Goal: Task Accomplishment & Management: Use online tool/utility

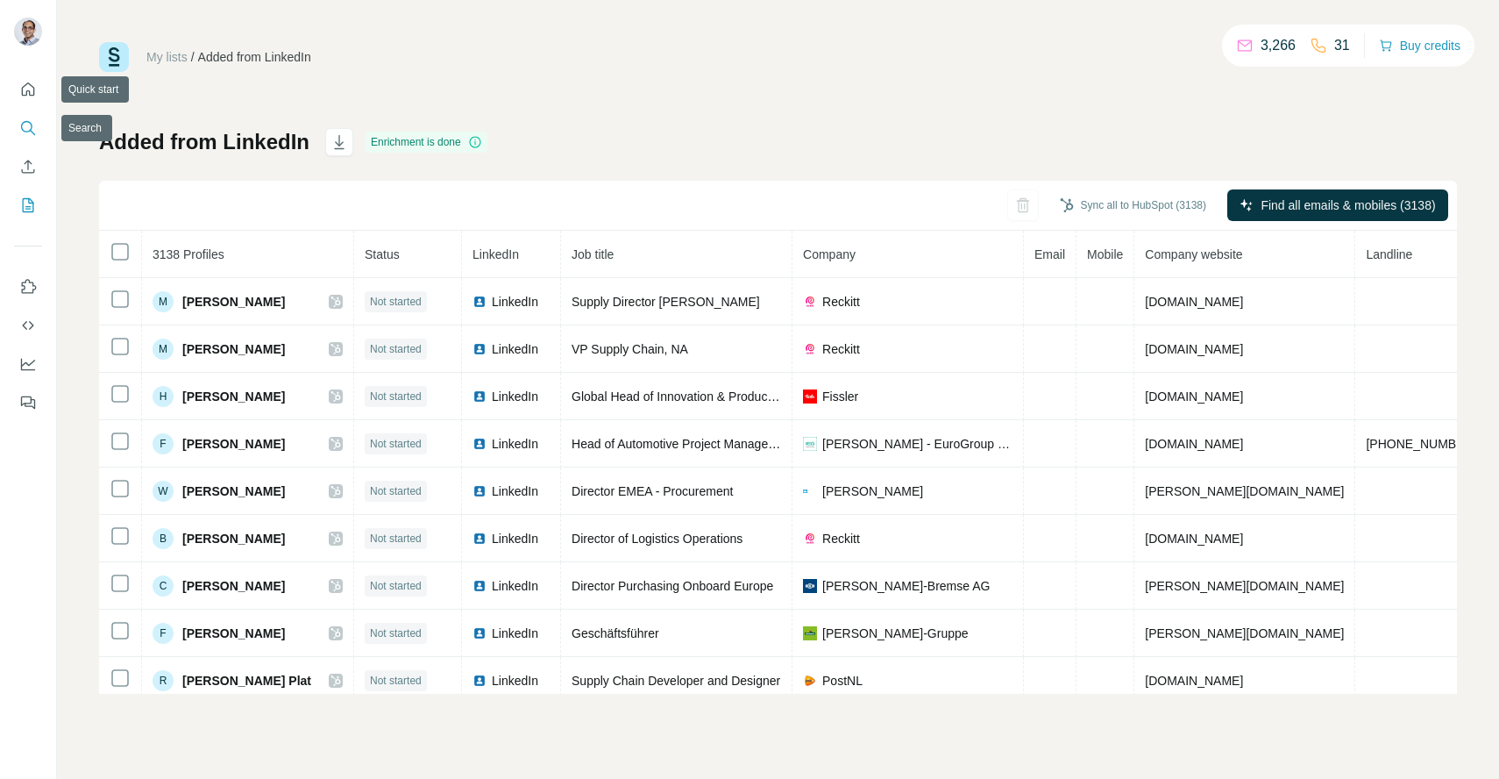
click at [18, 125] on button "Search" at bounding box center [28, 128] width 28 height 32
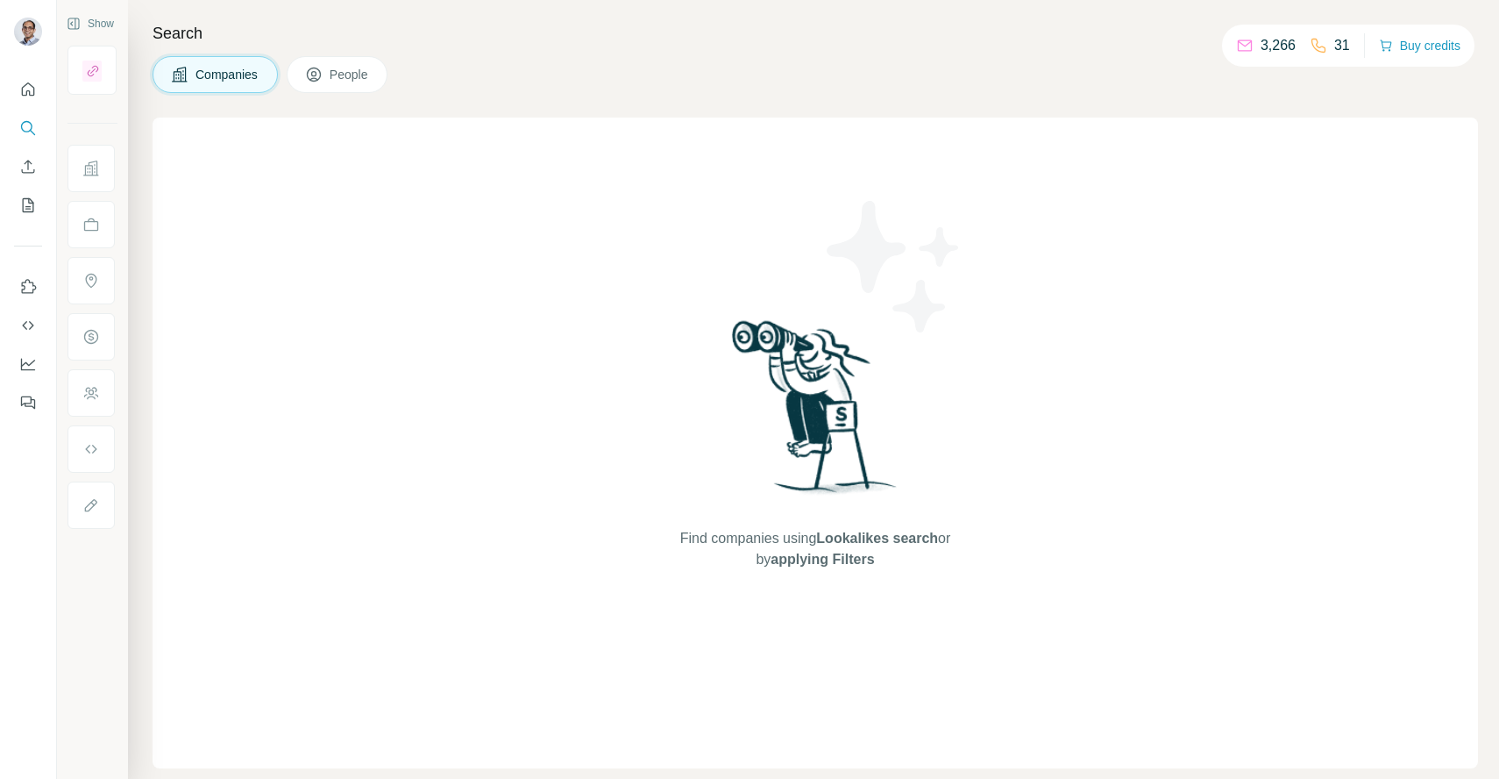
click at [345, 81] on span "People" at bounding box center [350, 75] width 40 height 18
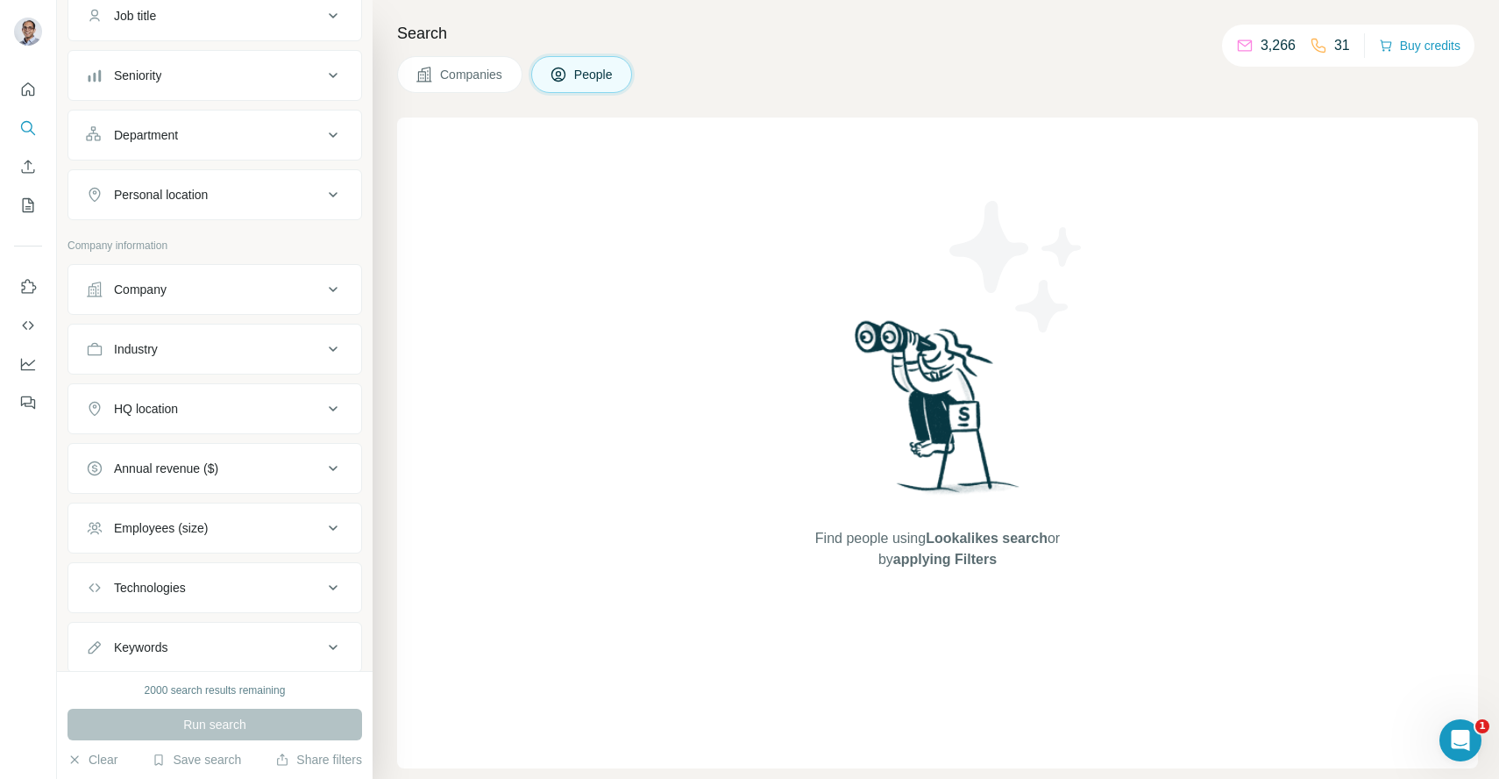
scroll to position [201, 0]
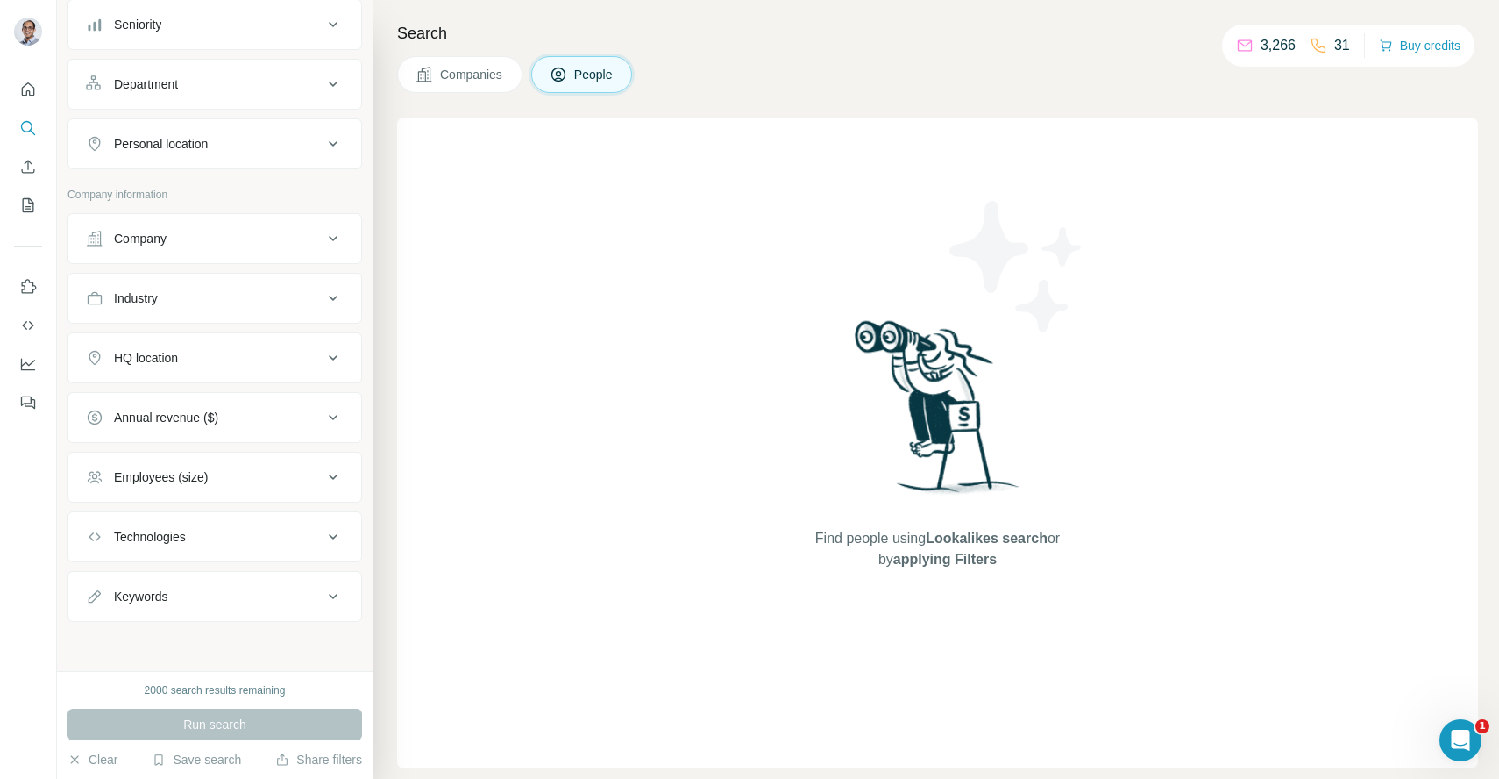
click at [196, 596] on div "Keywords" at bounding box center [204, 596] width 237 height 18
click at [183, 645] on input "text" at bounding box center [197, 640] width 223 height 32
type input "**********"
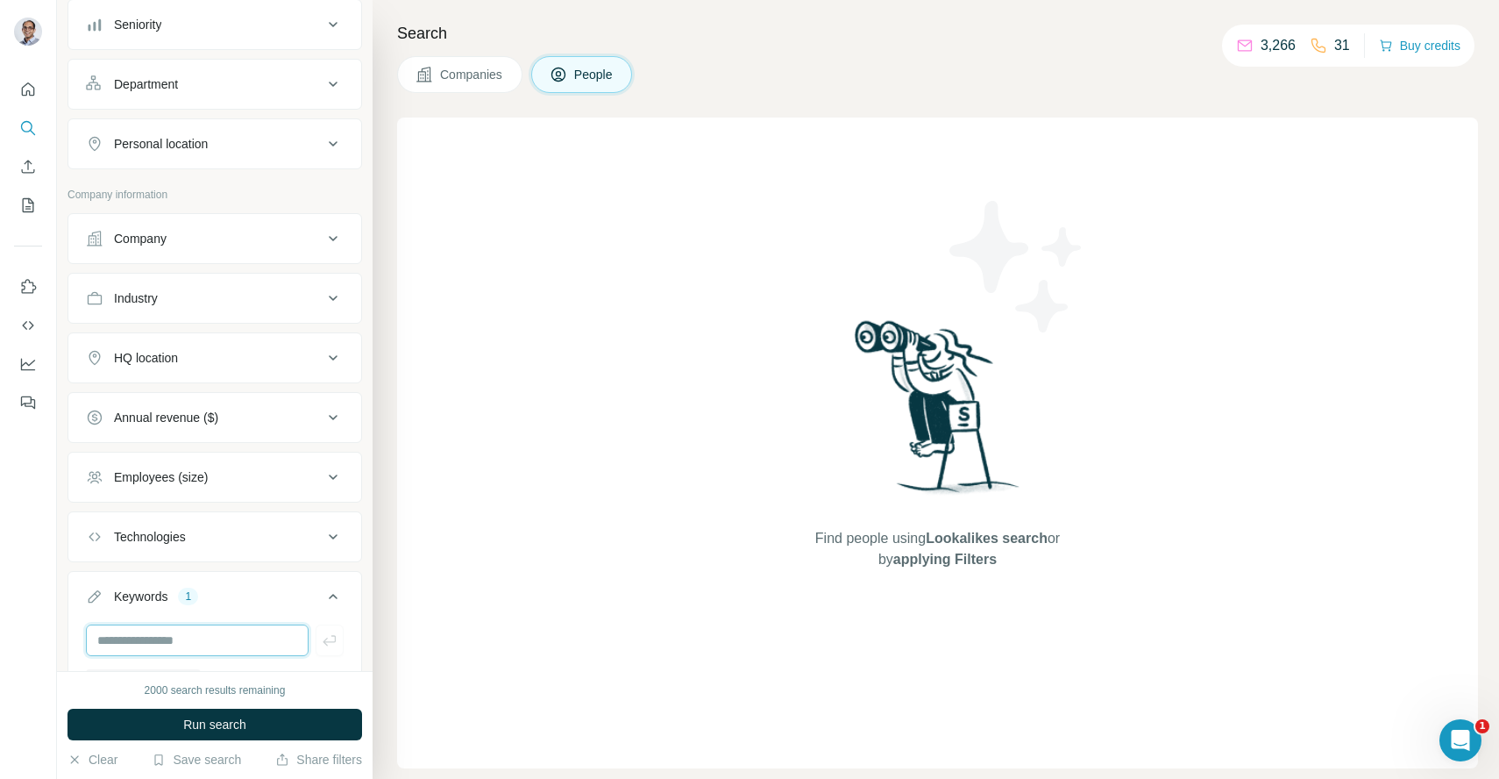
scroll to position [316, 0]
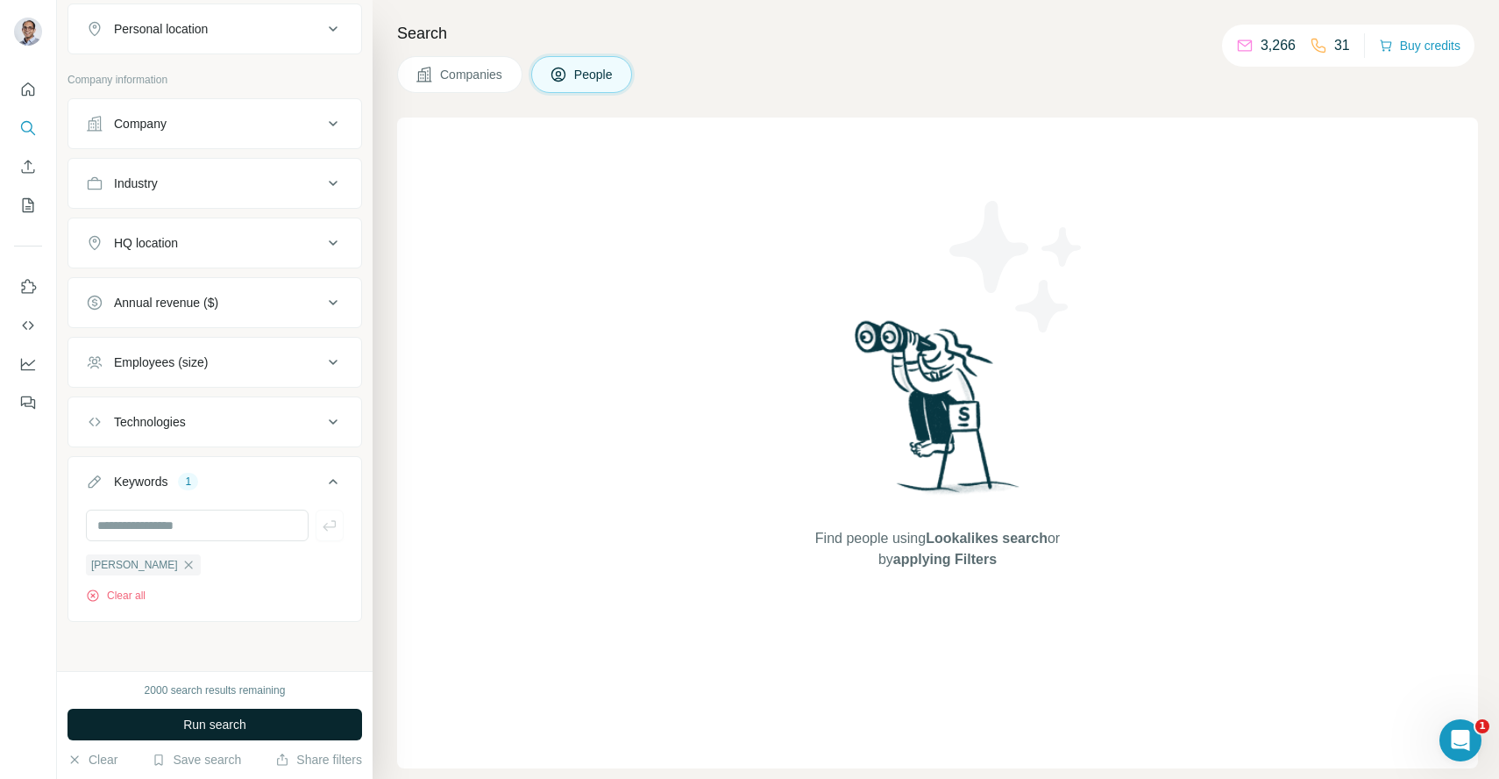
click at [214, 719] on span "Run search" at bounding box center [214, 725] width 63 height 18
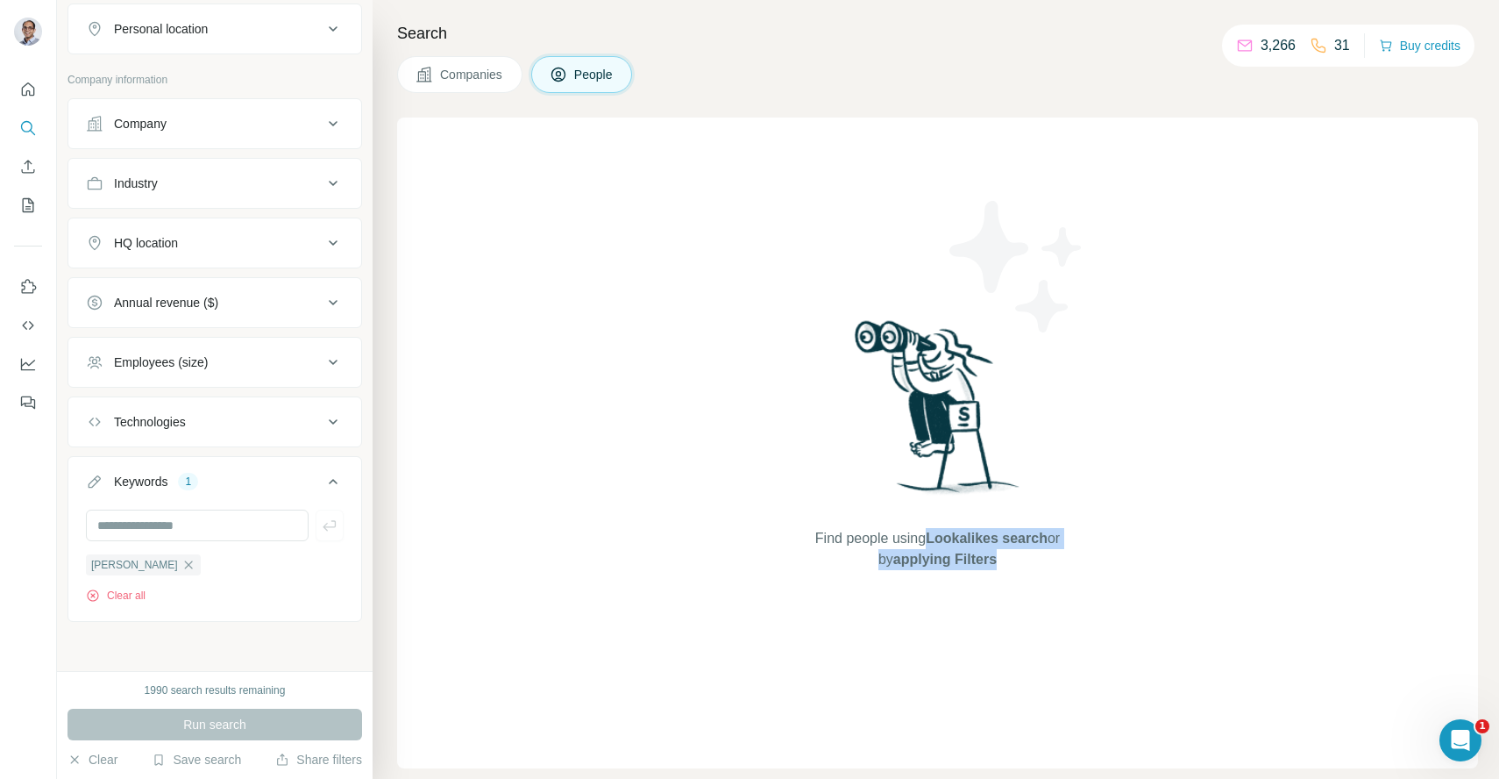
drag, startPoint x: 915, startPoint y: 545, endPoint x: 1001, endPoint y: 564, distance: 88.1
click at [1001, 564] on span "Find people using Lookalikes search or by applying Filters" at bounding box center [937, 549] width 281 height 42
click at [182, 564] on icon "button" at bounding box center [189, 565] width 14 height 14
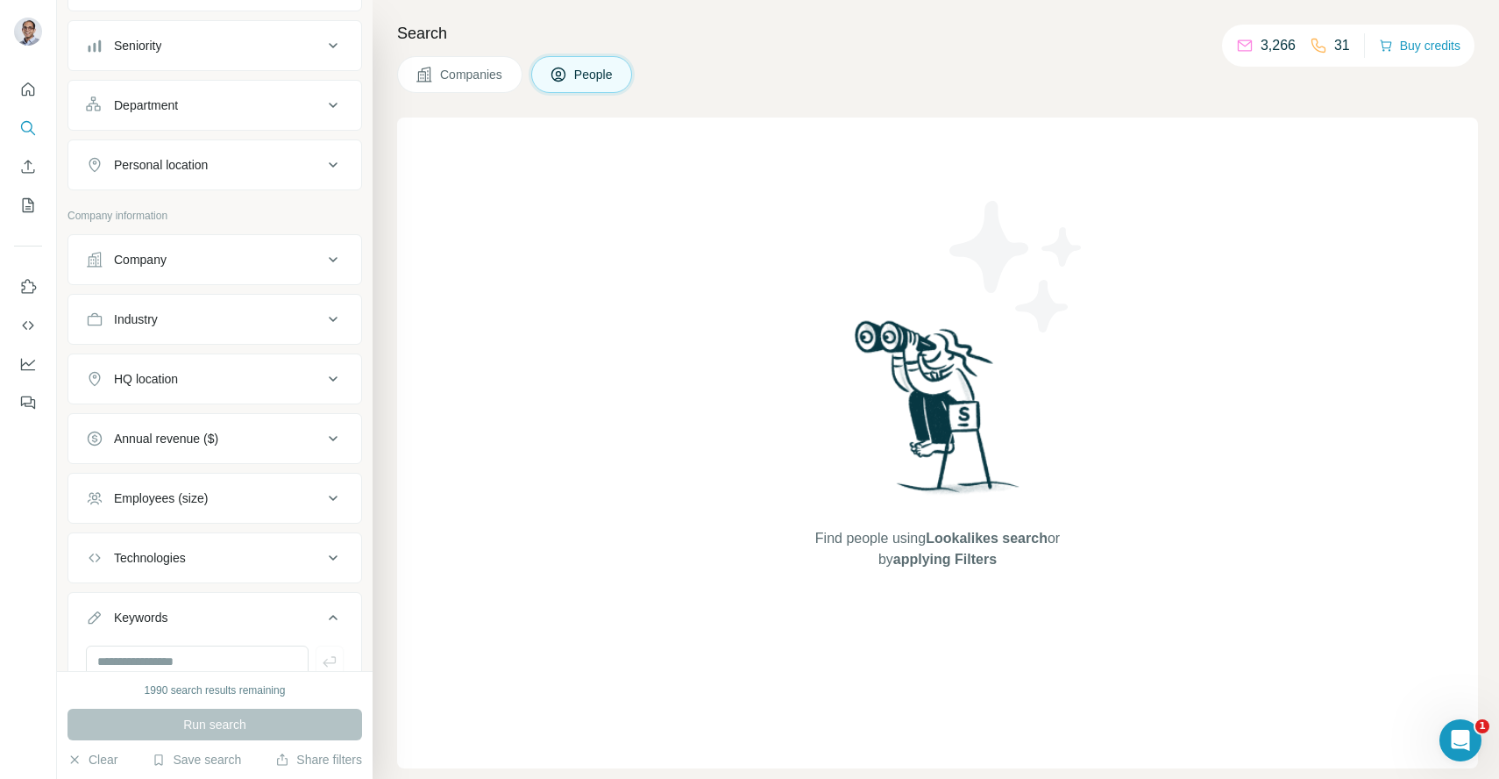
scroll to position [159, 0]
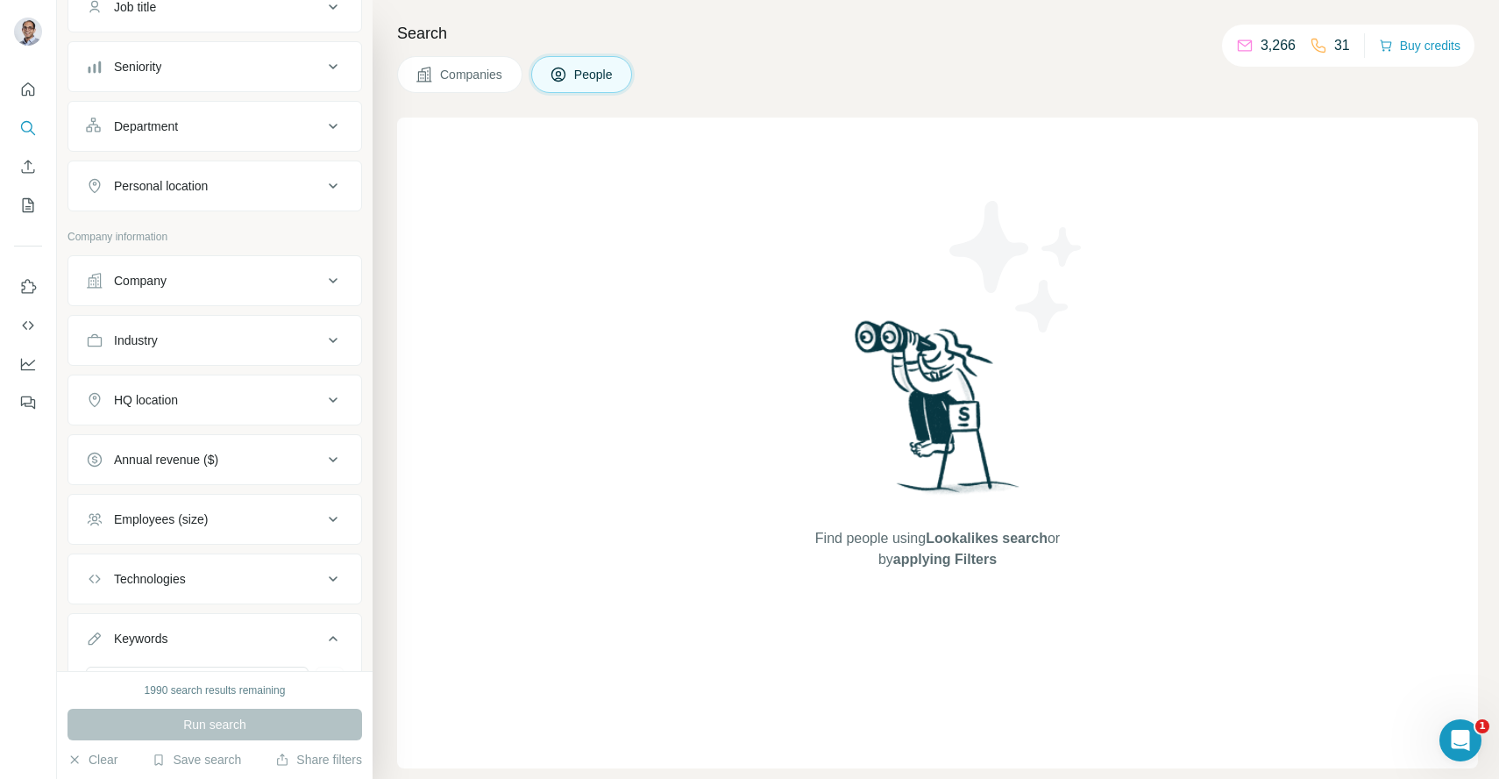
click at [279, 291] on button "Company" at bounding box center [214, 281] width 293 height 42
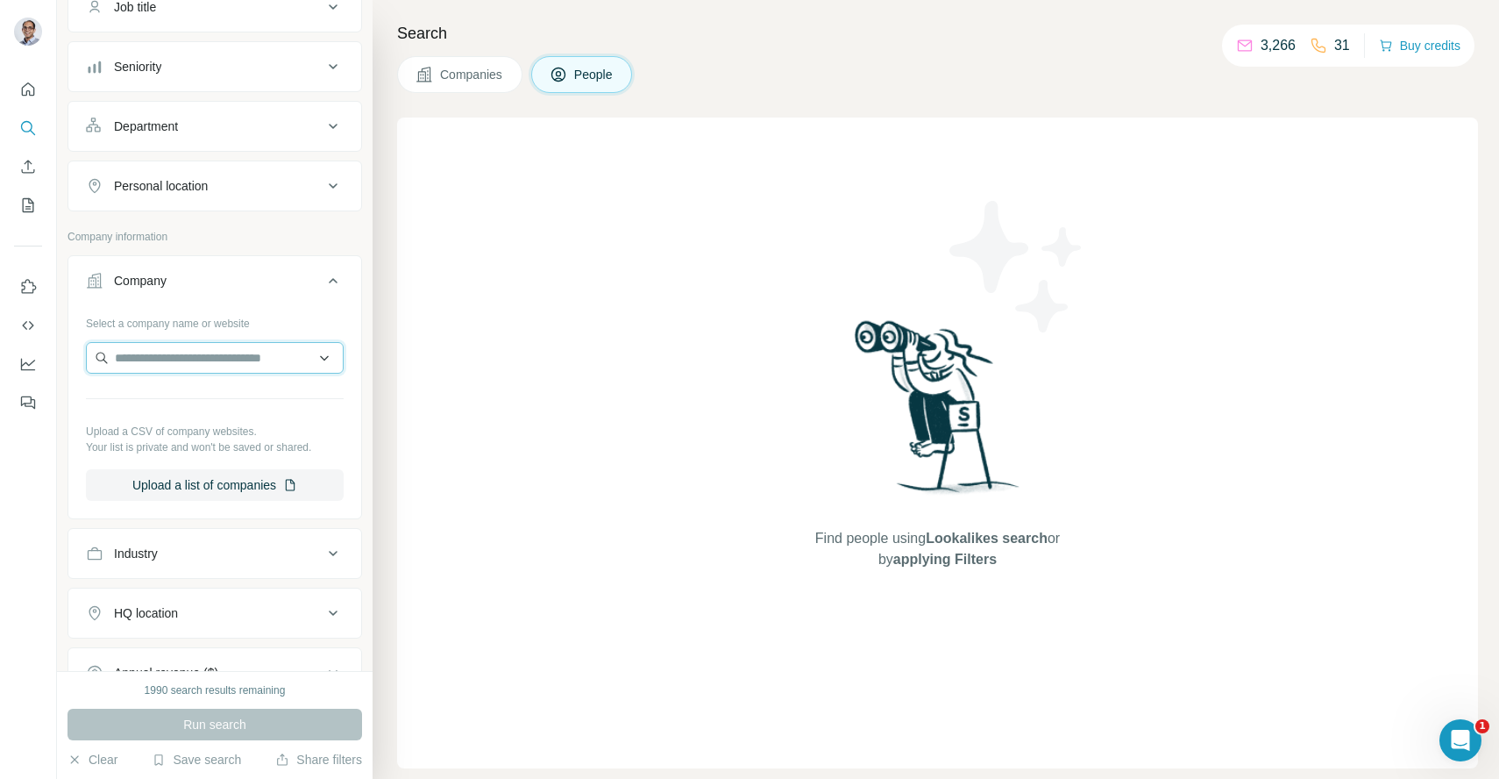
click at [242, 350] on input "text" at bounding box center [215, 358] width 258 height 32
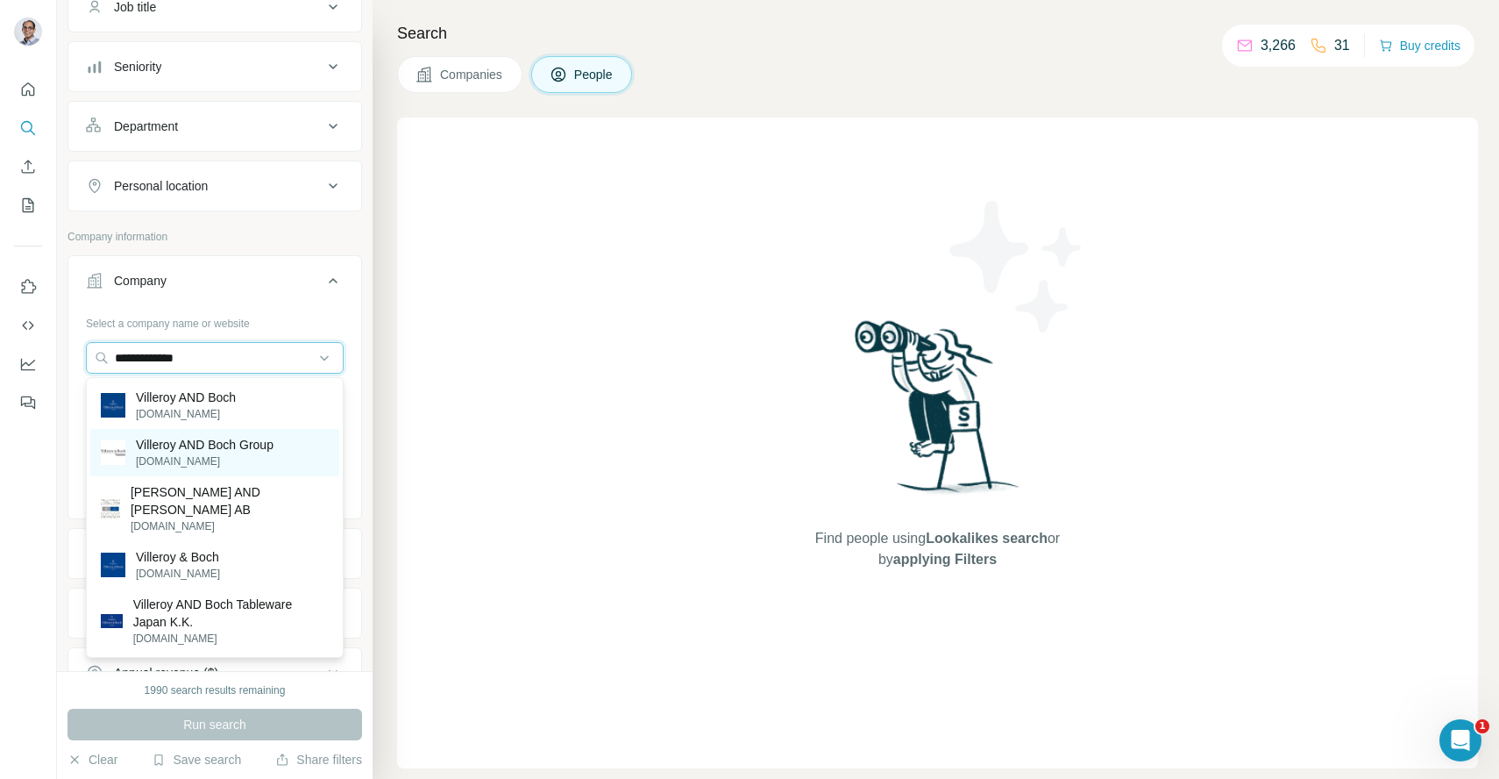
type input "**********"
click at [240, 466] on p "villeroyboch-group.com" at bounding box center [205, 461] width 138 height 16
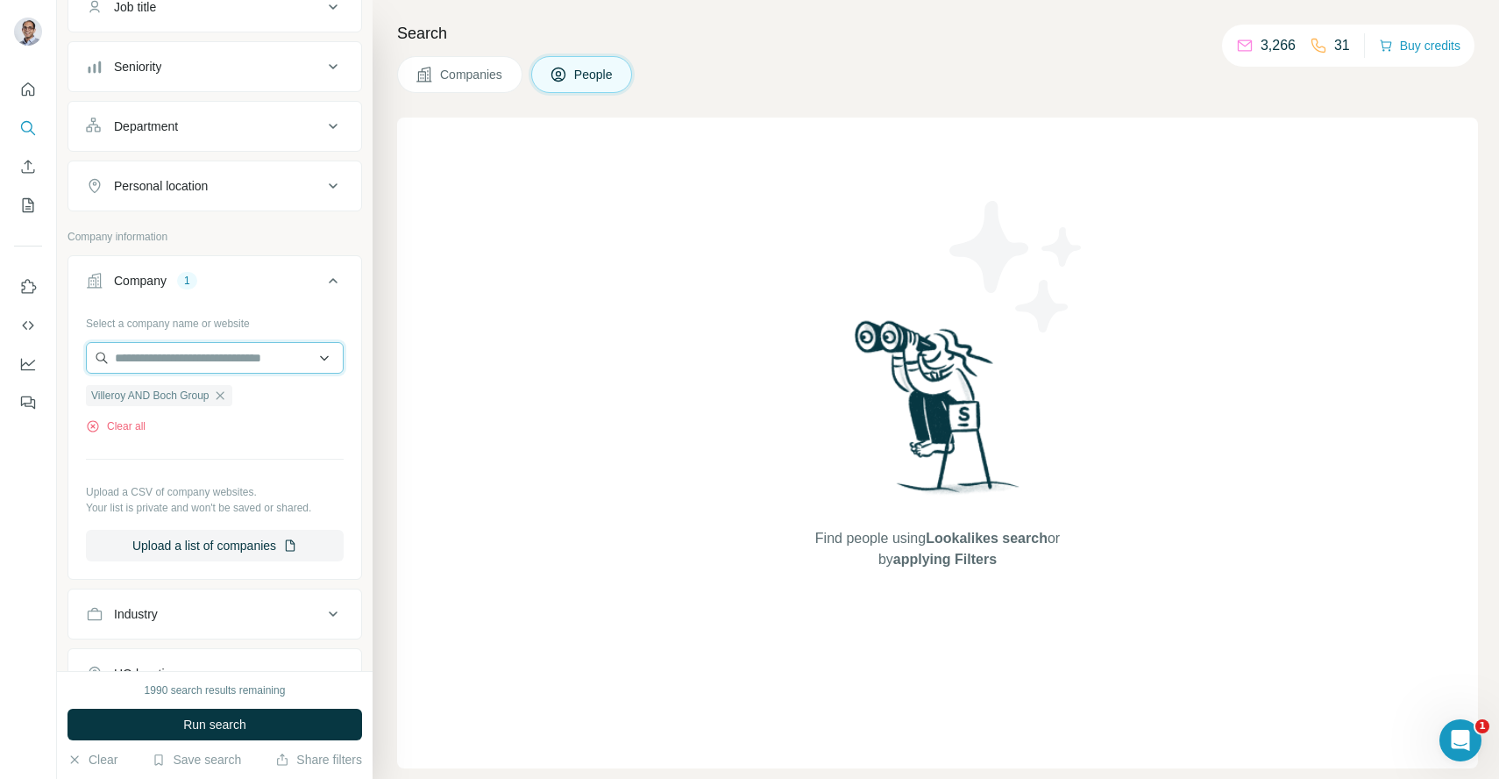
click at [226, 357] on input "text" at bounding box center [215, 358] width 258 height 32
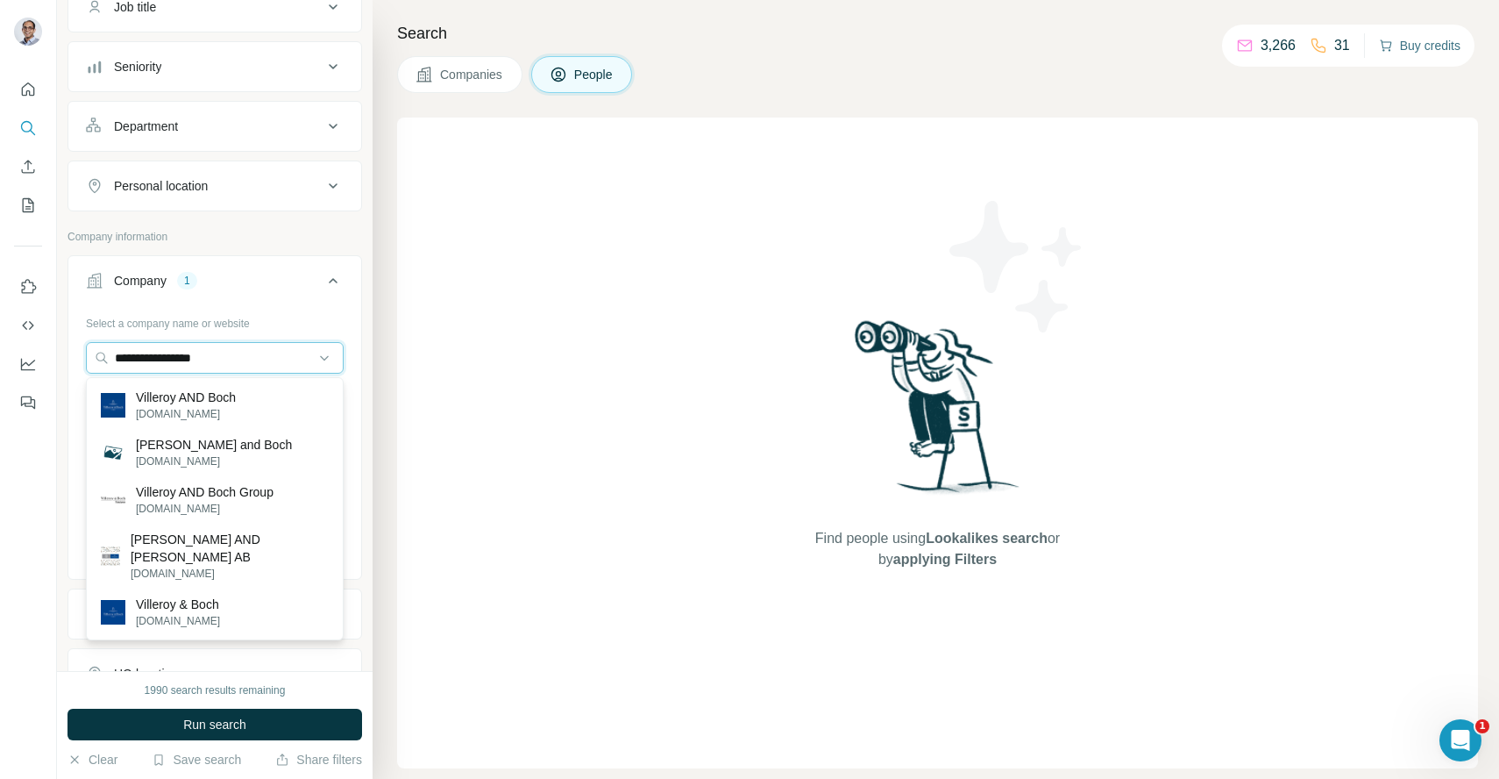
type input "**********"
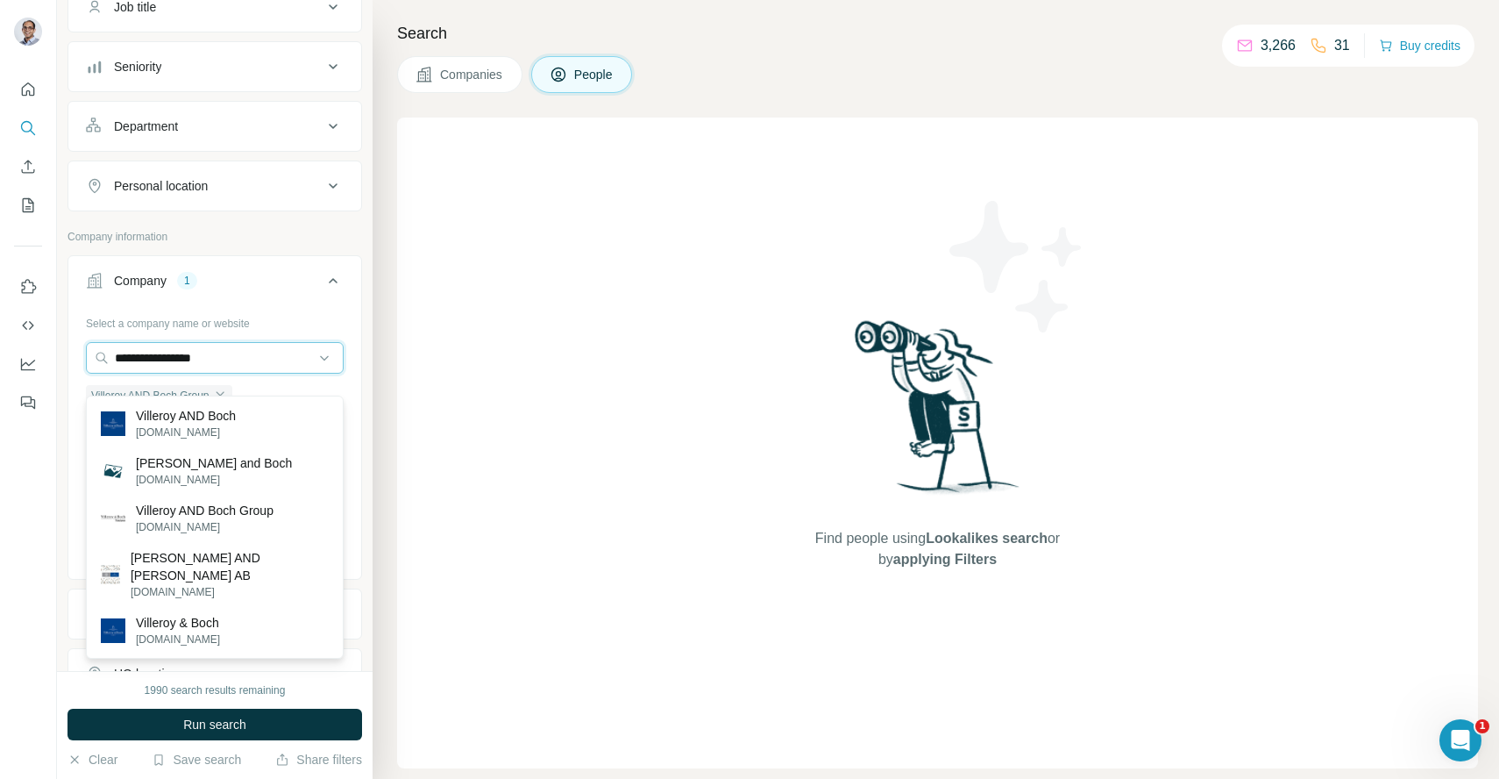
scroll to position [83, 0]
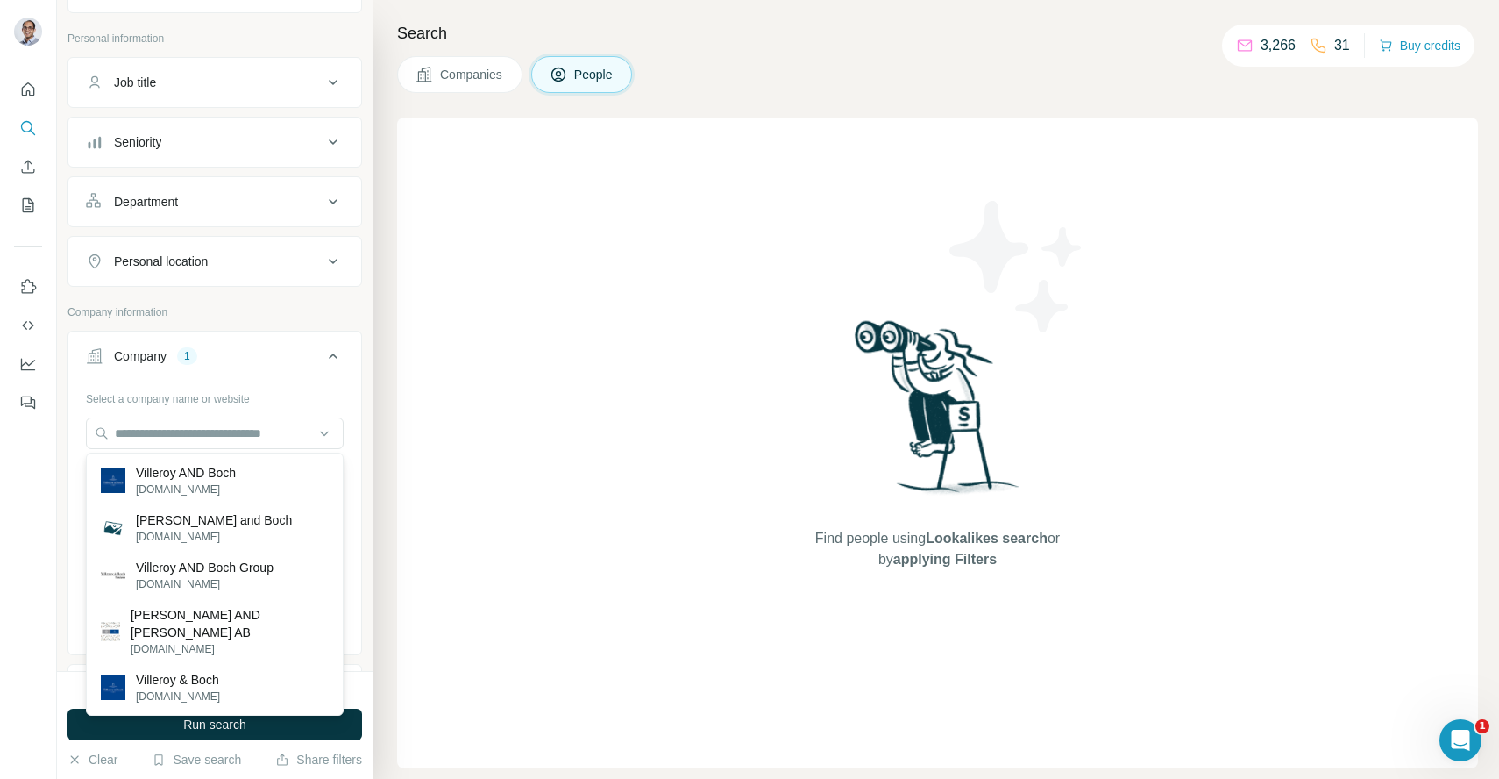
click at [240, 88] on div "Job title" at bounding box center [204, 83] width 237 height 18
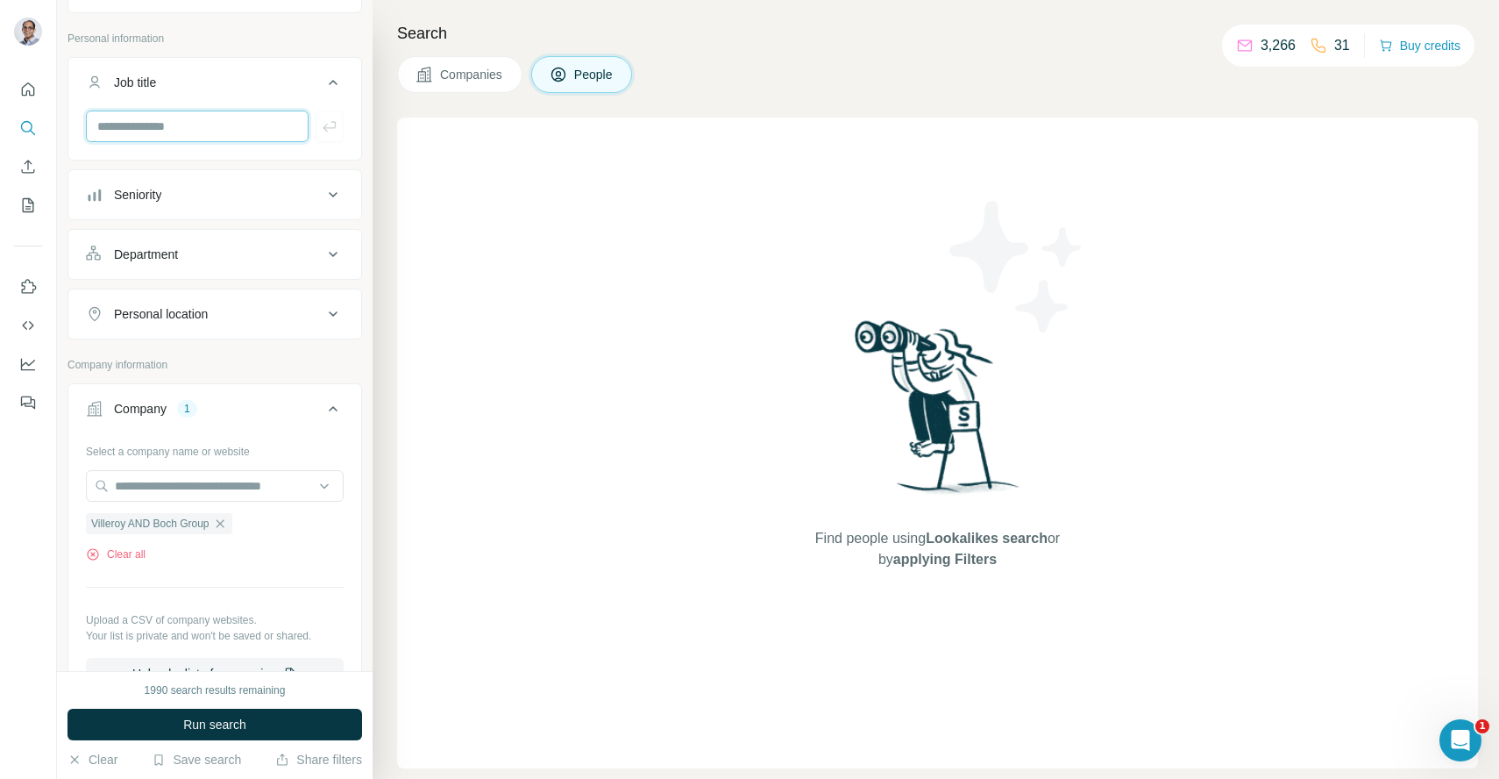
click at [239, 119] on input "text" at bounding box center [197, 126] width 223 height 32
paste input "**********"
drag, startPoint x: 231, startPoint y: 124, endPoint x: 63, endPoint y: 123, distance: 168.4
click at [63, 123] on div "**********" at bounding box center [215, 335] width 316 height 671
type input "*"
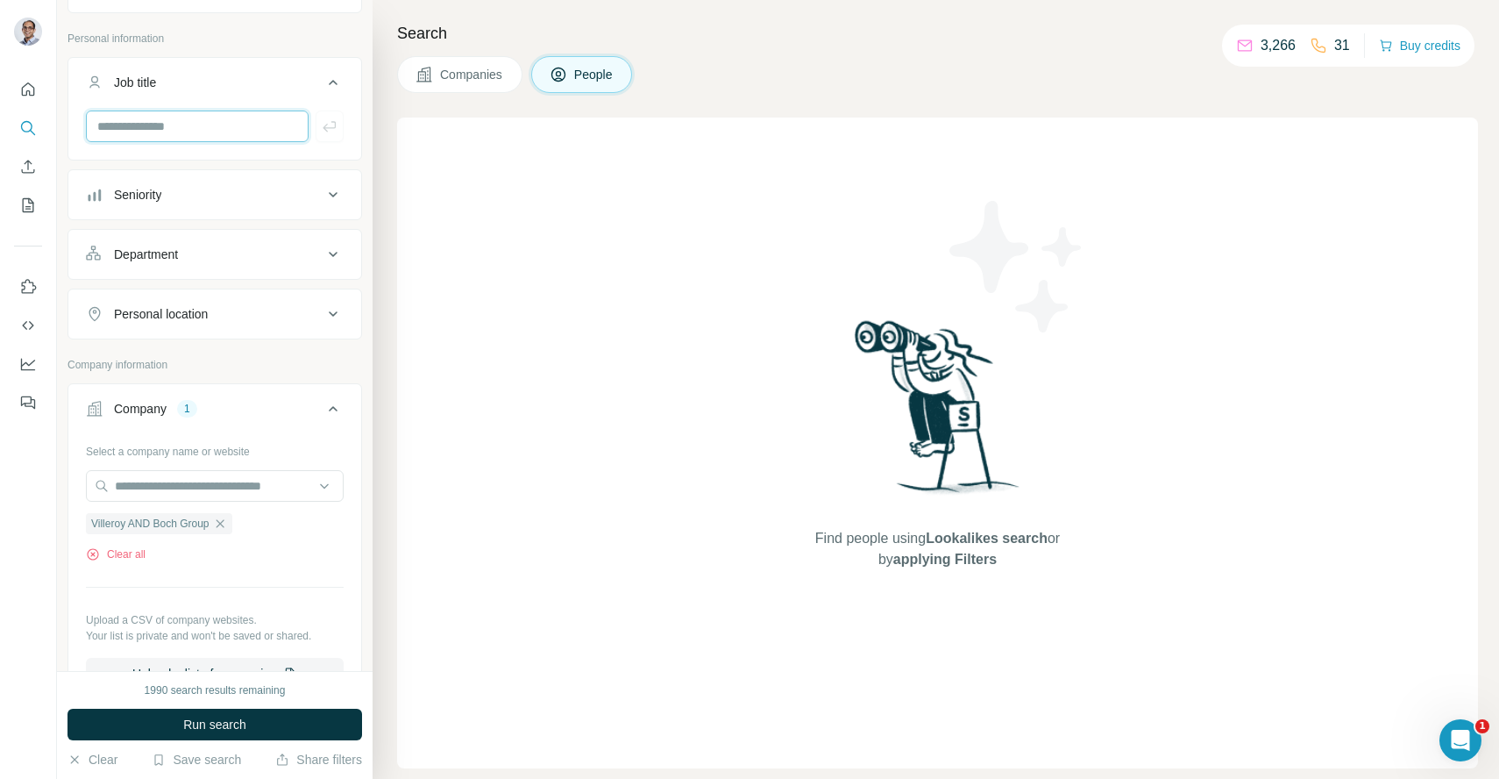
paste input "**********"
type input "**********"
click at [324, 126] on icon "button" at bounding box center [329, 126] width 13 height 11
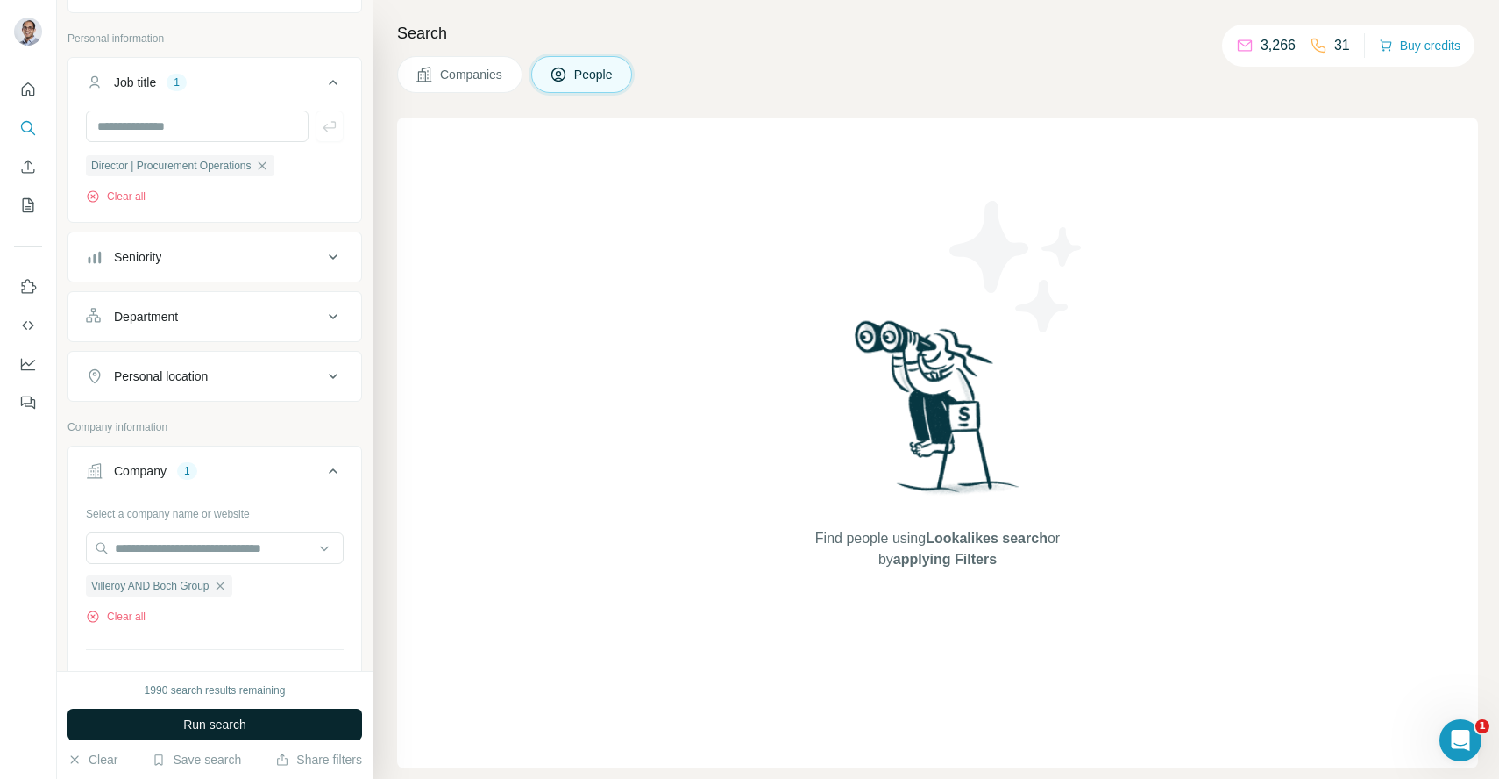
click at [217, 726] on span "Run search" at bounding box center [214, 725] width 63 height 18
click at [204, 551] on input "text" at bounding box center [215, 548] width 258 height 32
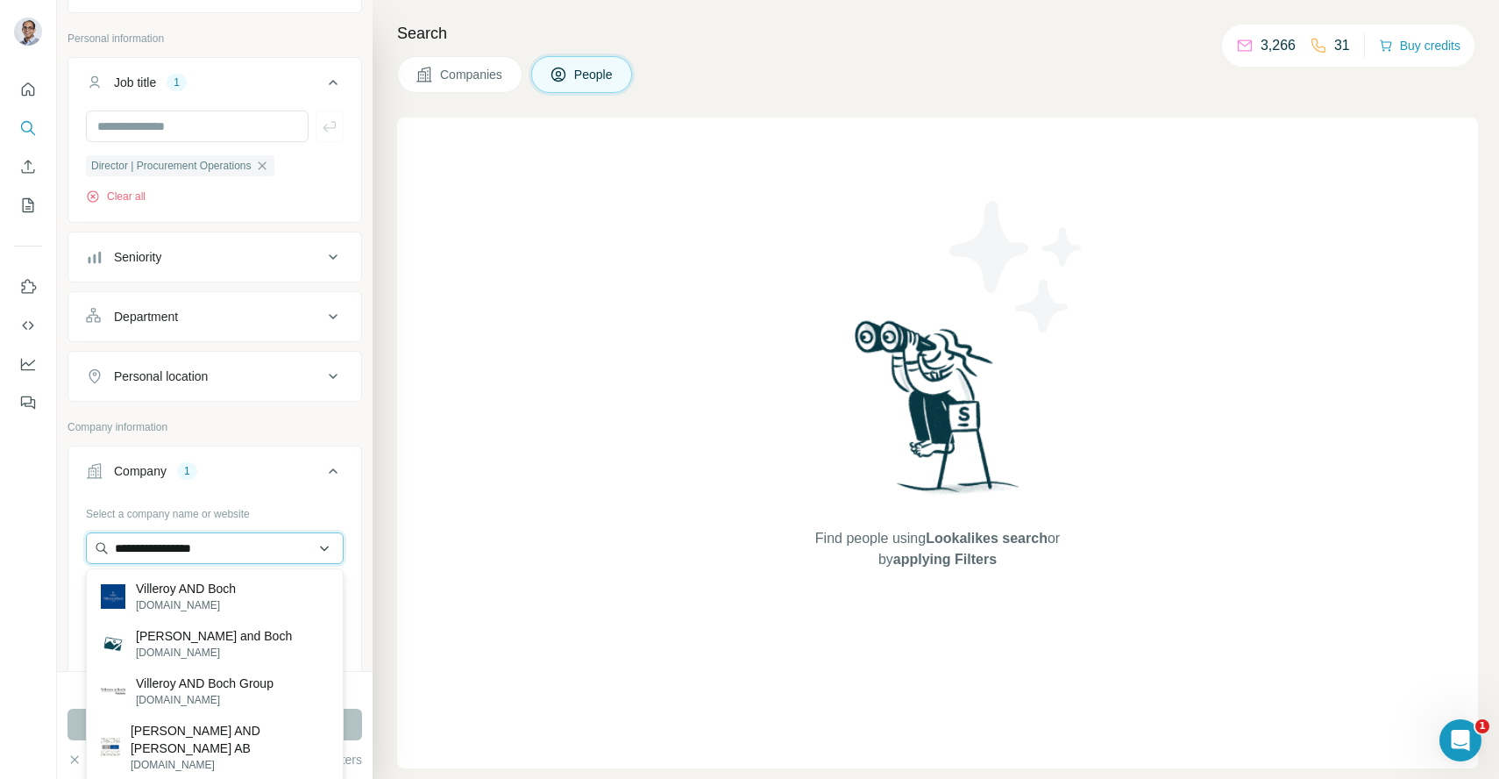
click at [175, 549] on input "**********" at bounding box center [215, 548] width 258 height 32
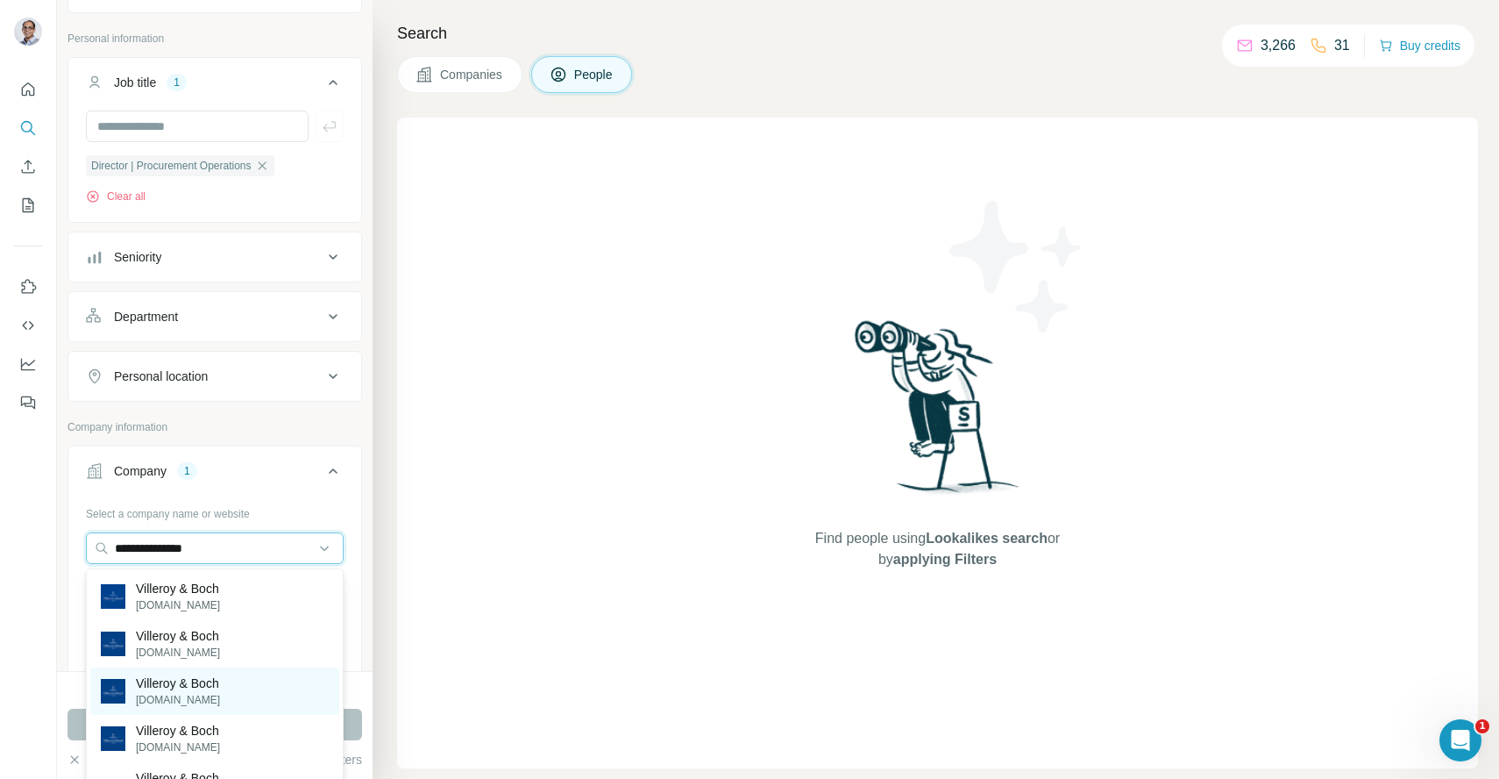
type input "**********"
click at [213, 689] on p "Villeroy & Boch" at bounding box center [178, 683] width 84 height 18
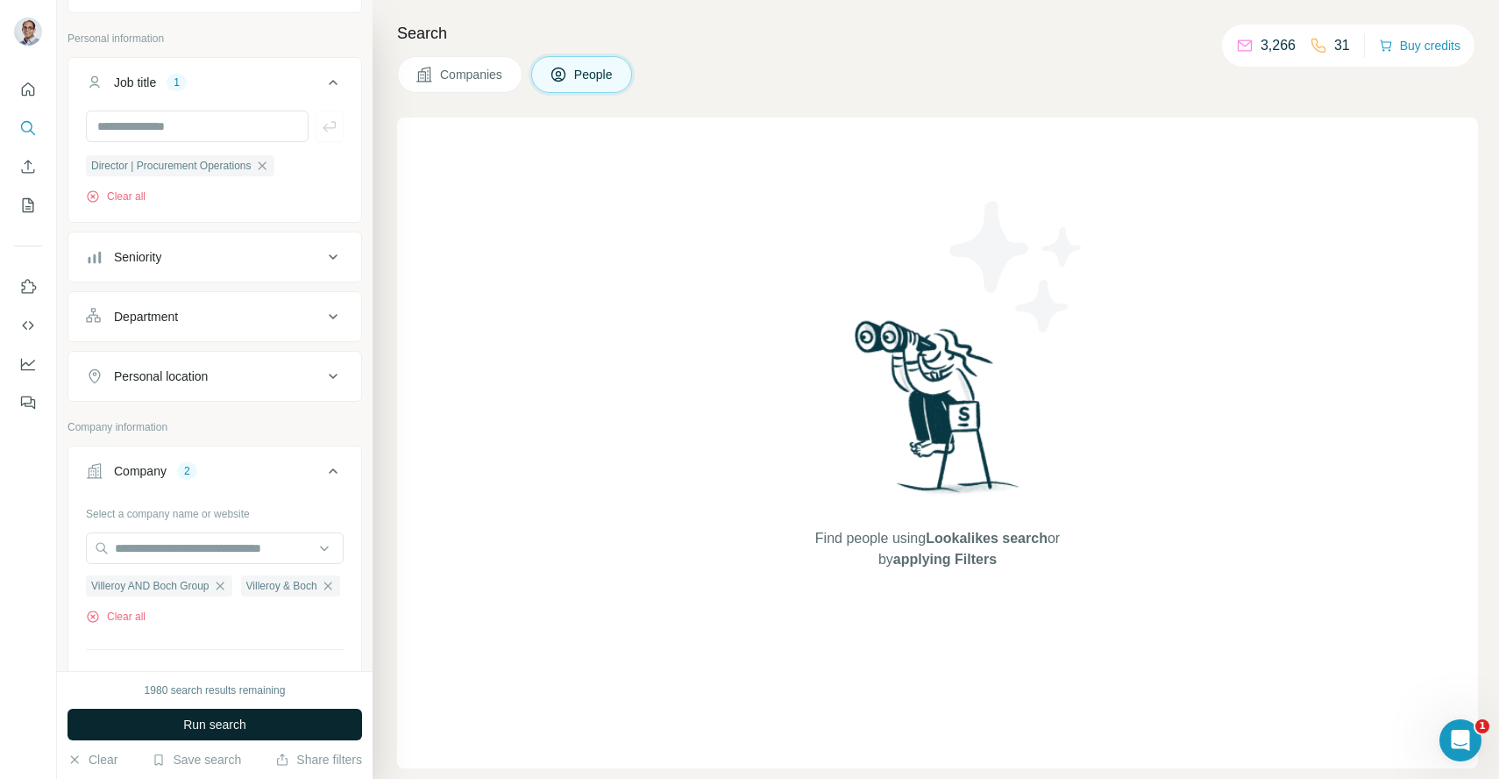
click at [216, 725] on span "Run search" at bounding box center [214, 725] width 63 height 18
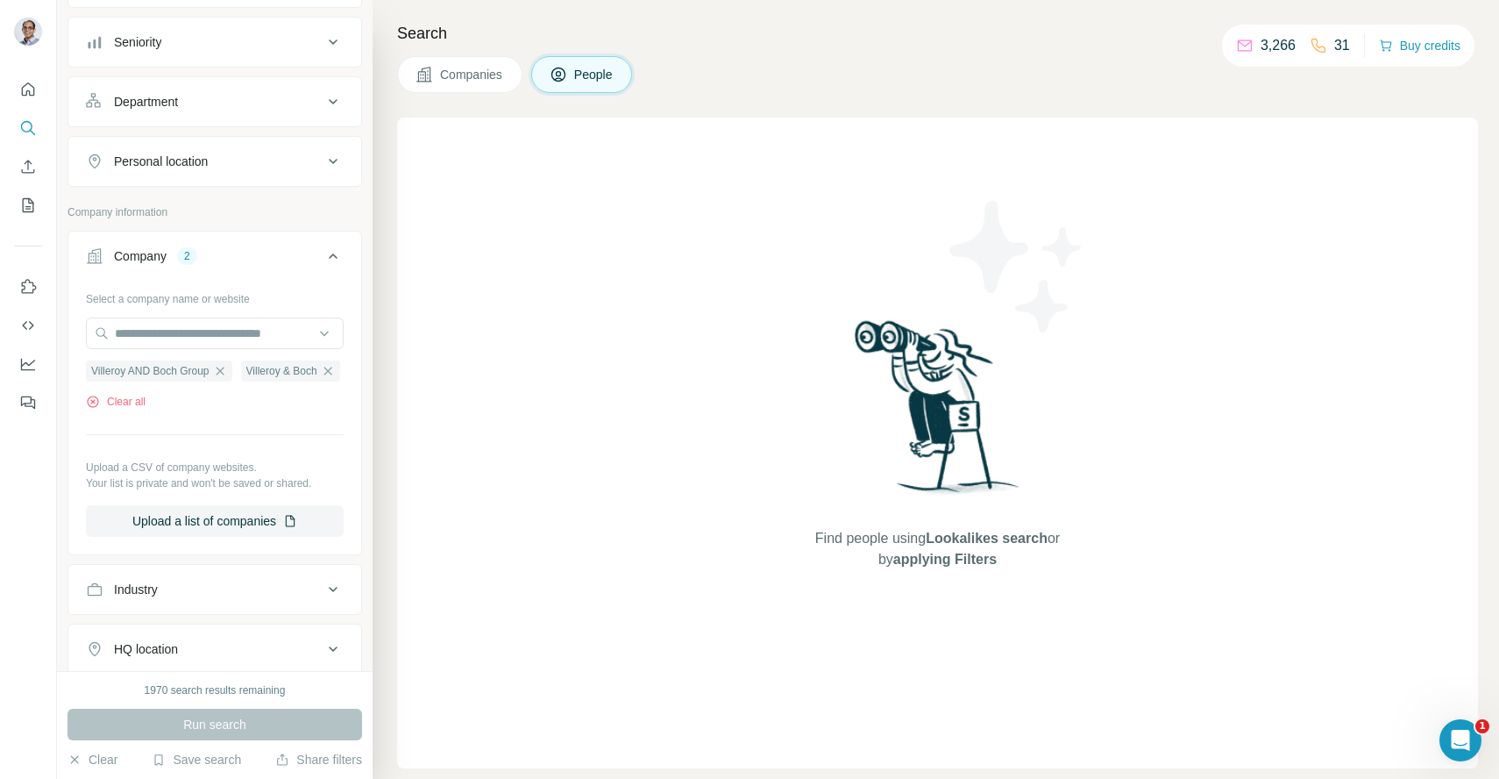
scroll to position [397, 0]
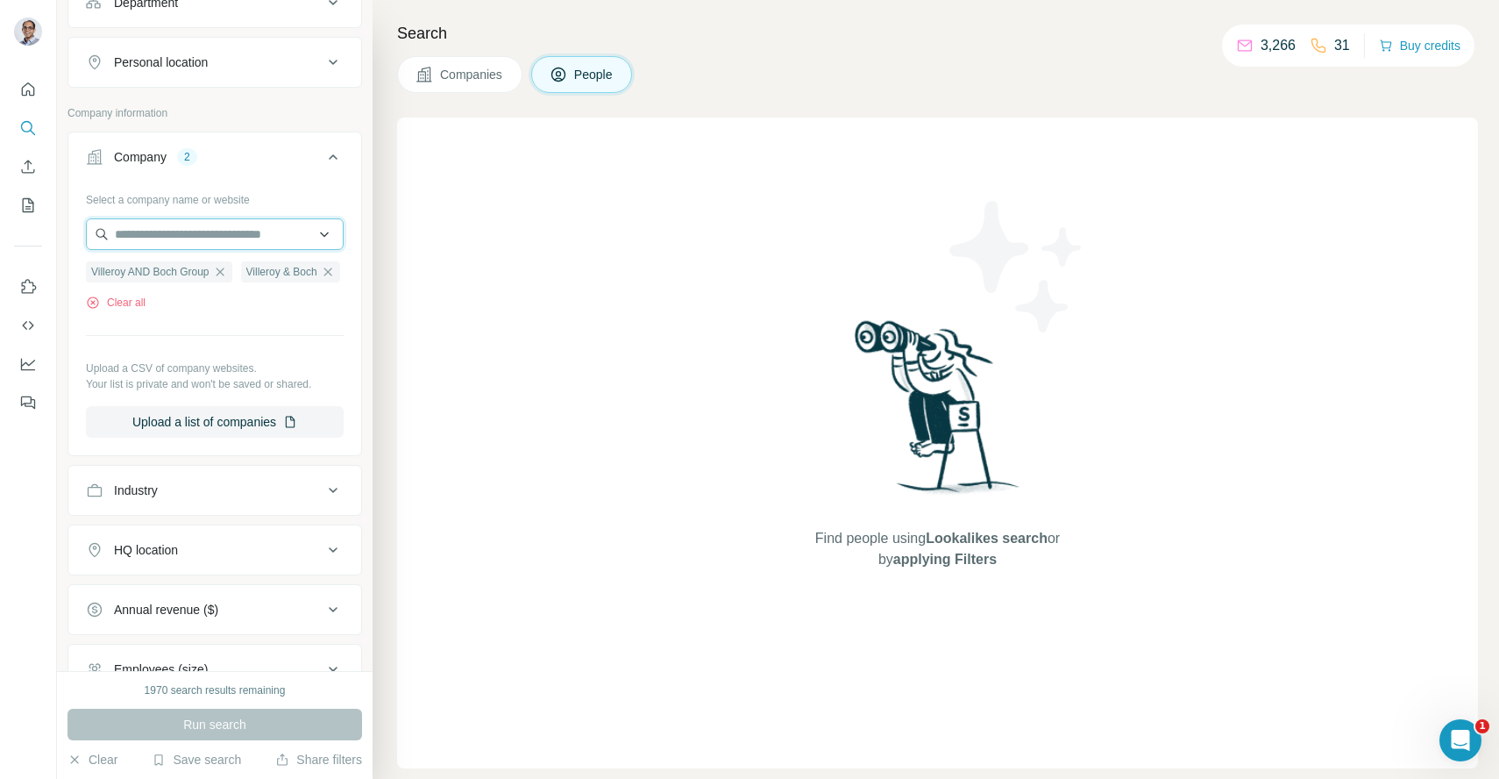
click at [241, 231] on input "text" at bounding box center [215, 234] width 258 height 32
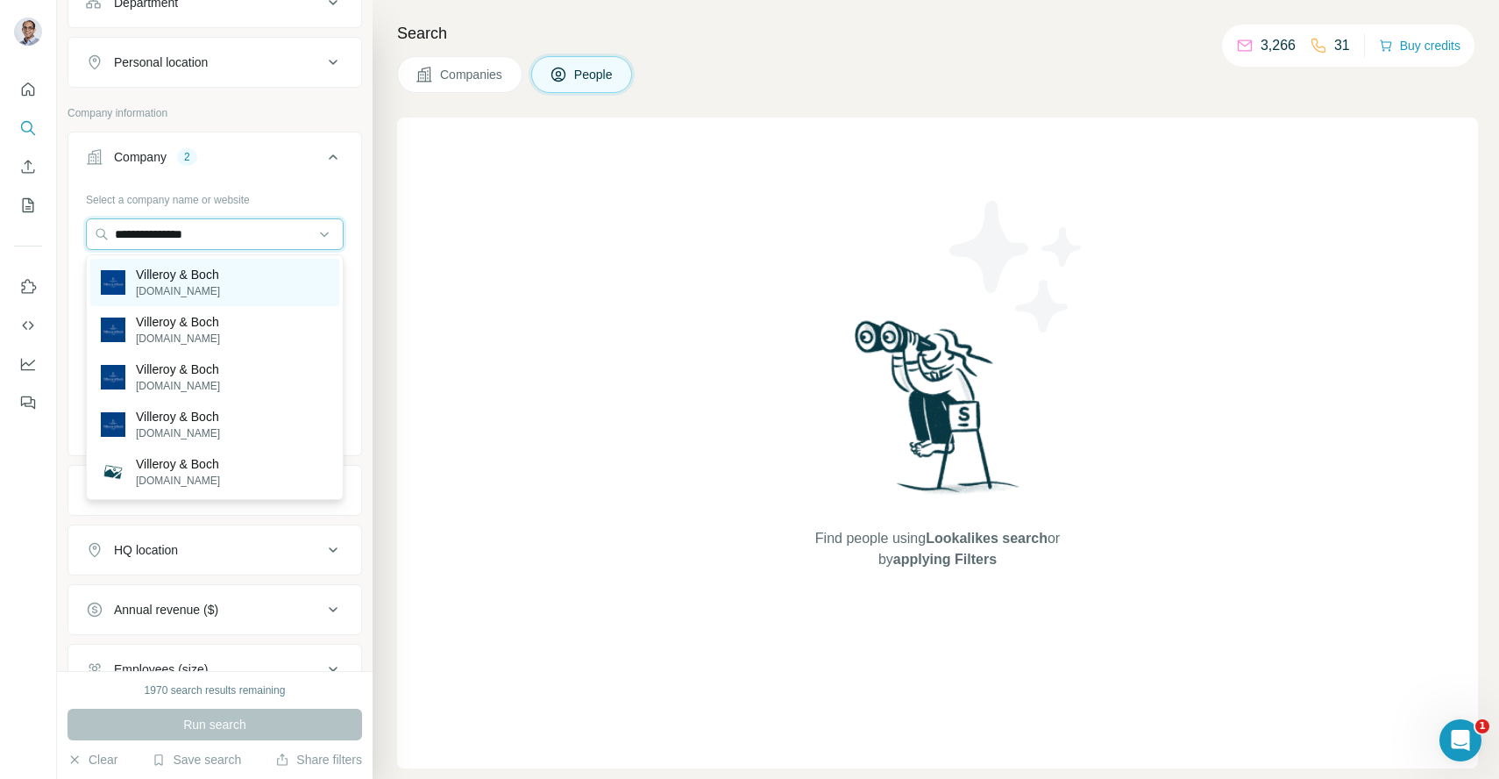
type input "**********"
click at [227, 292] on div "Villeroy & Boch villeroy-boch.fr" at bounding box center [214, 282] width 249 height 47
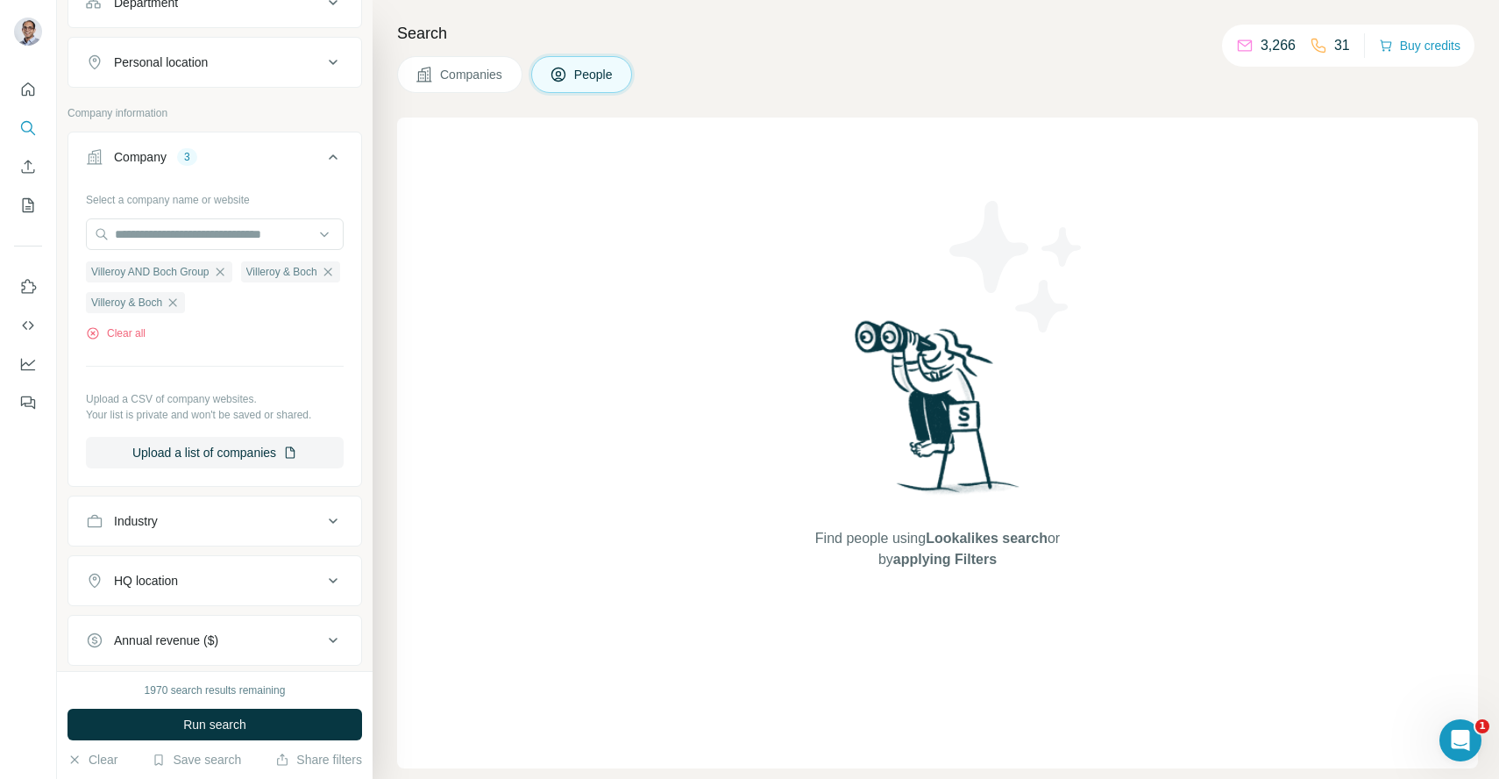
scroll to position [673, 0]
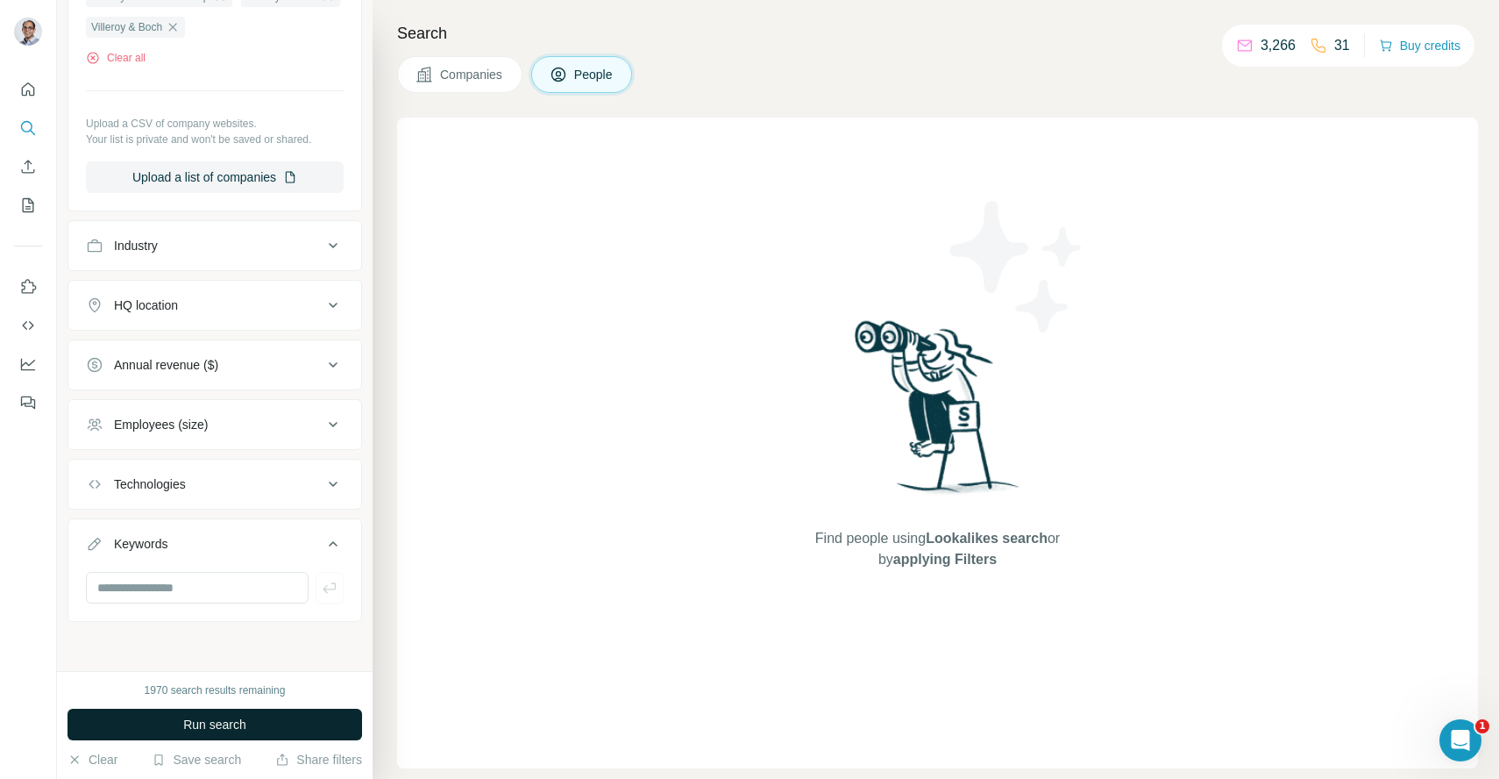
click at [230, 710] on button "Run search" at bounding box center [215, 724] width 295 height 32
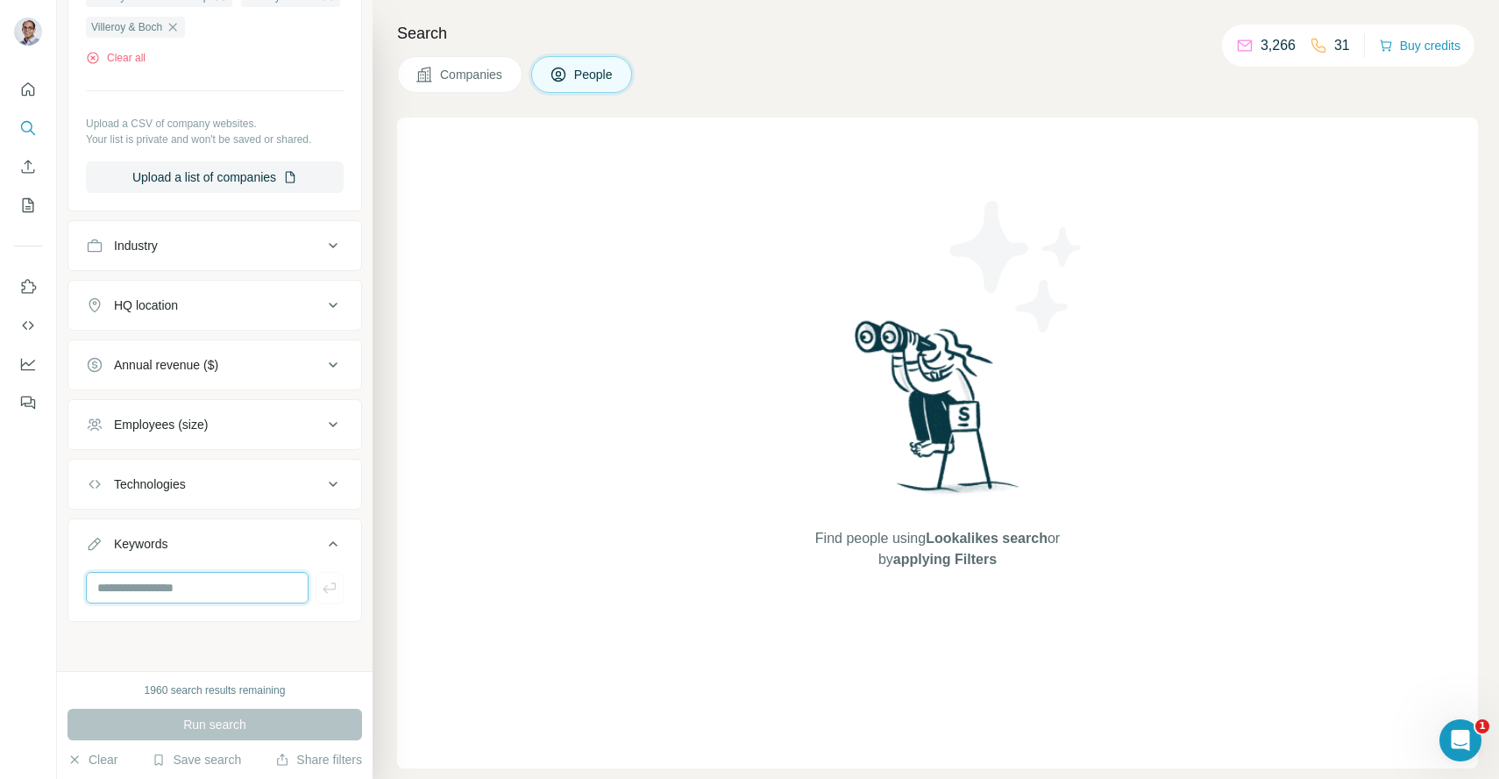
click at [224, 602] on input "text" at bounding box center [197, 588] width 223 height 32
type input "*"
type input "**********"
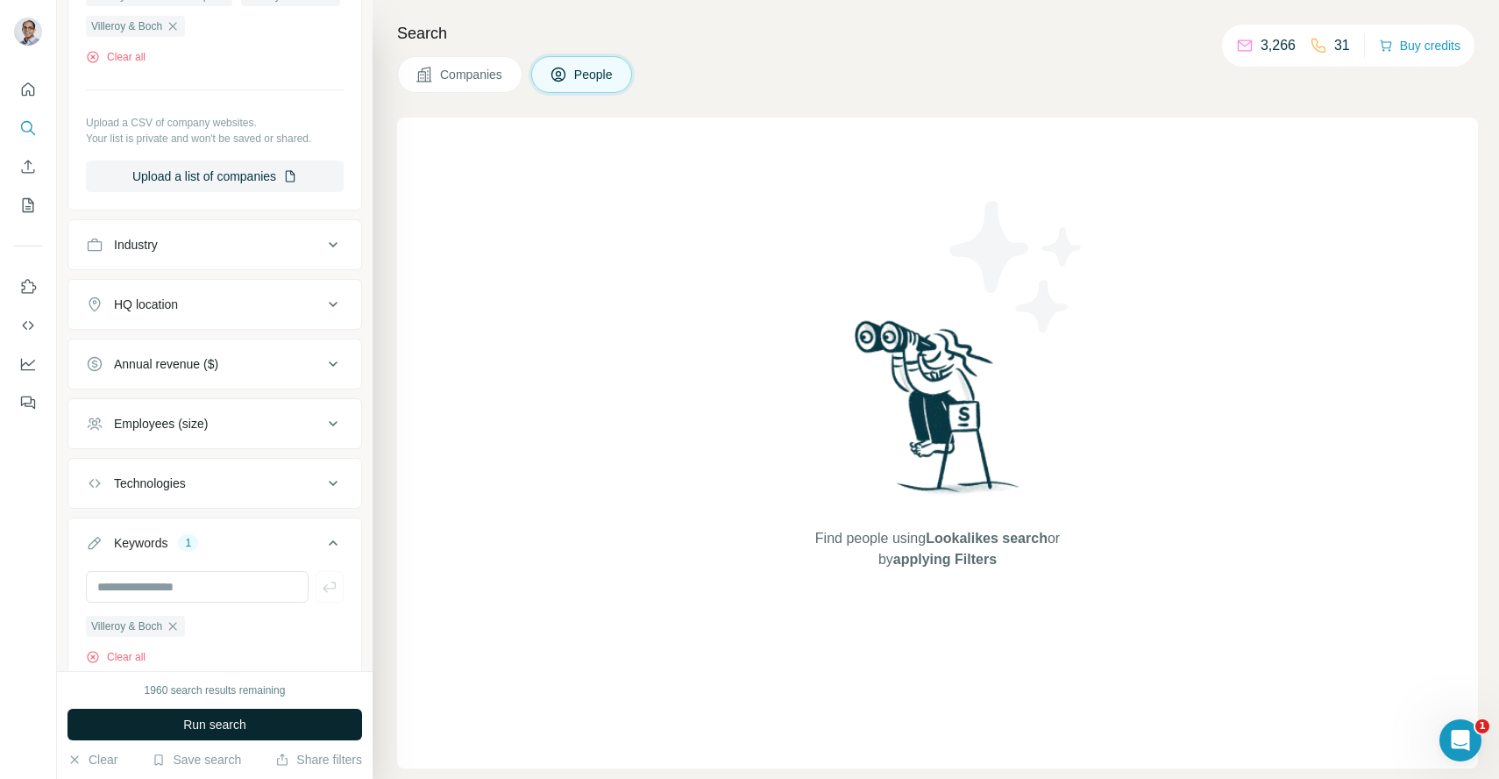
click at [260, 723] on button "Run search" at bounding box center [215, 724] width 295 height 32
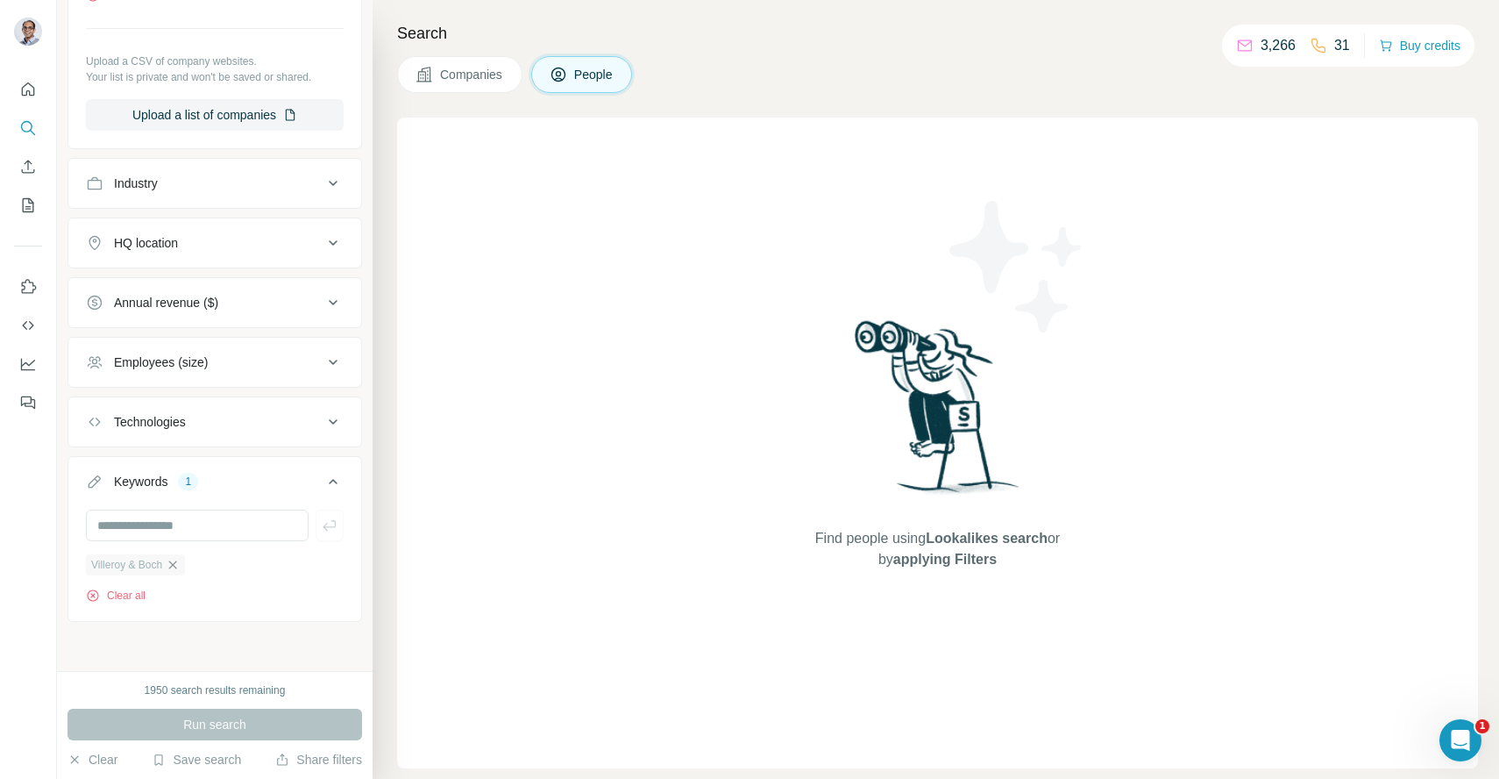
click at [174, 562] on icon "button" at bounding box center [173, 565] width 14 height 14
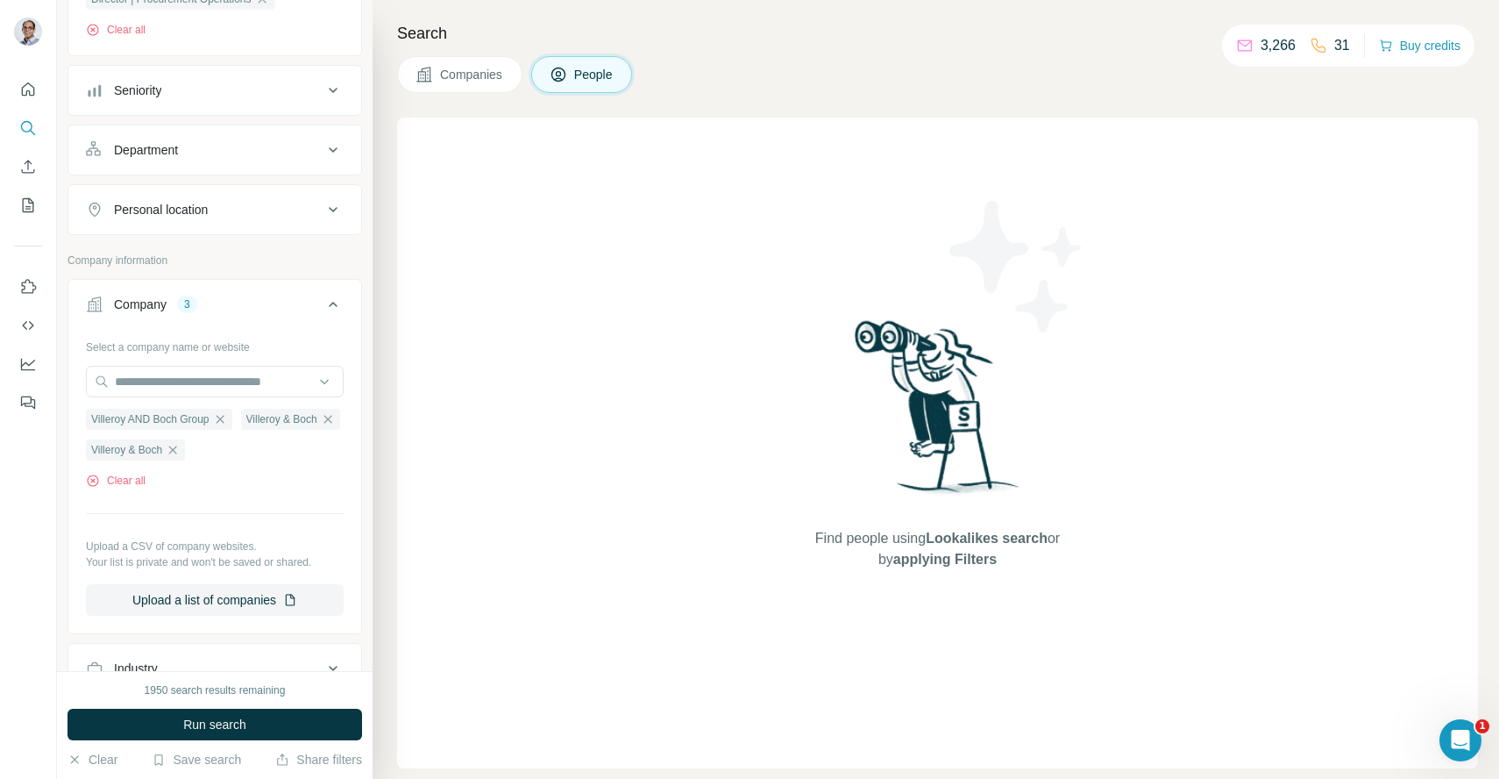
scroll to position [236, 0]
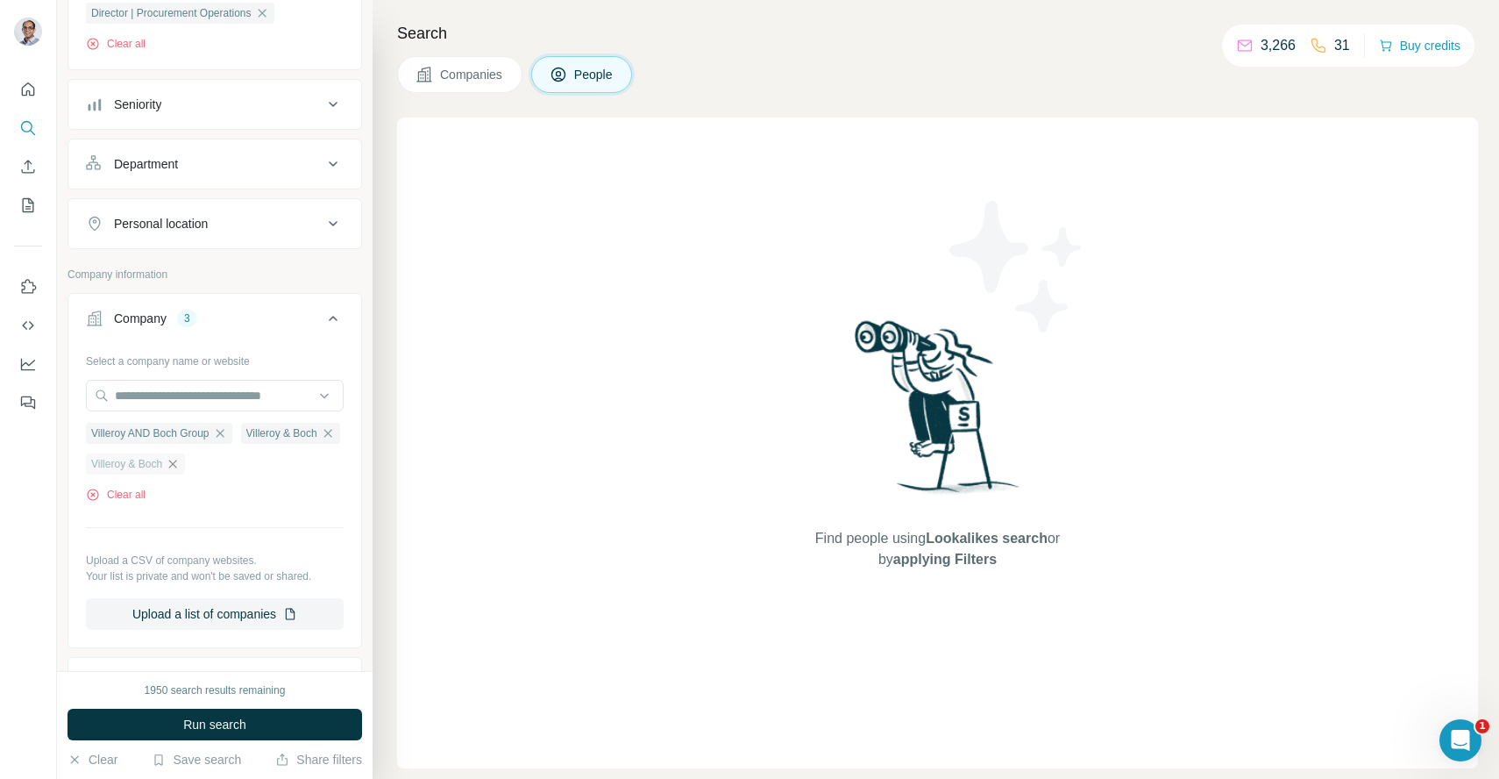
click at [180, 466] on icon "button" at bounding box center [173, 464] width 14 height 14
click at [224, 431] on icon "button" at bounding box center [220, 433] width 8 height 8
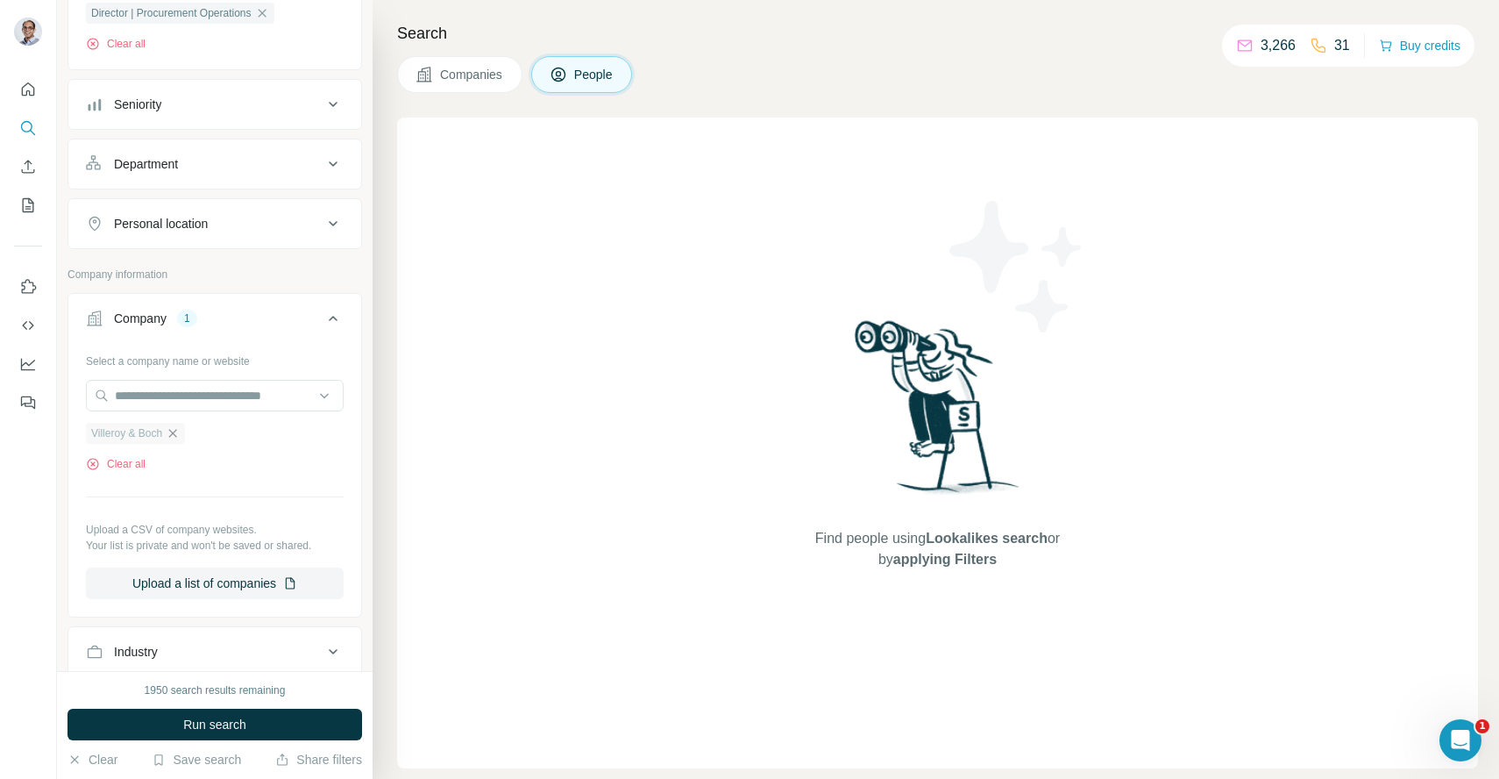
click at [173, 433] on icon "button" at bounding box center [173, 433] width 14 height 14
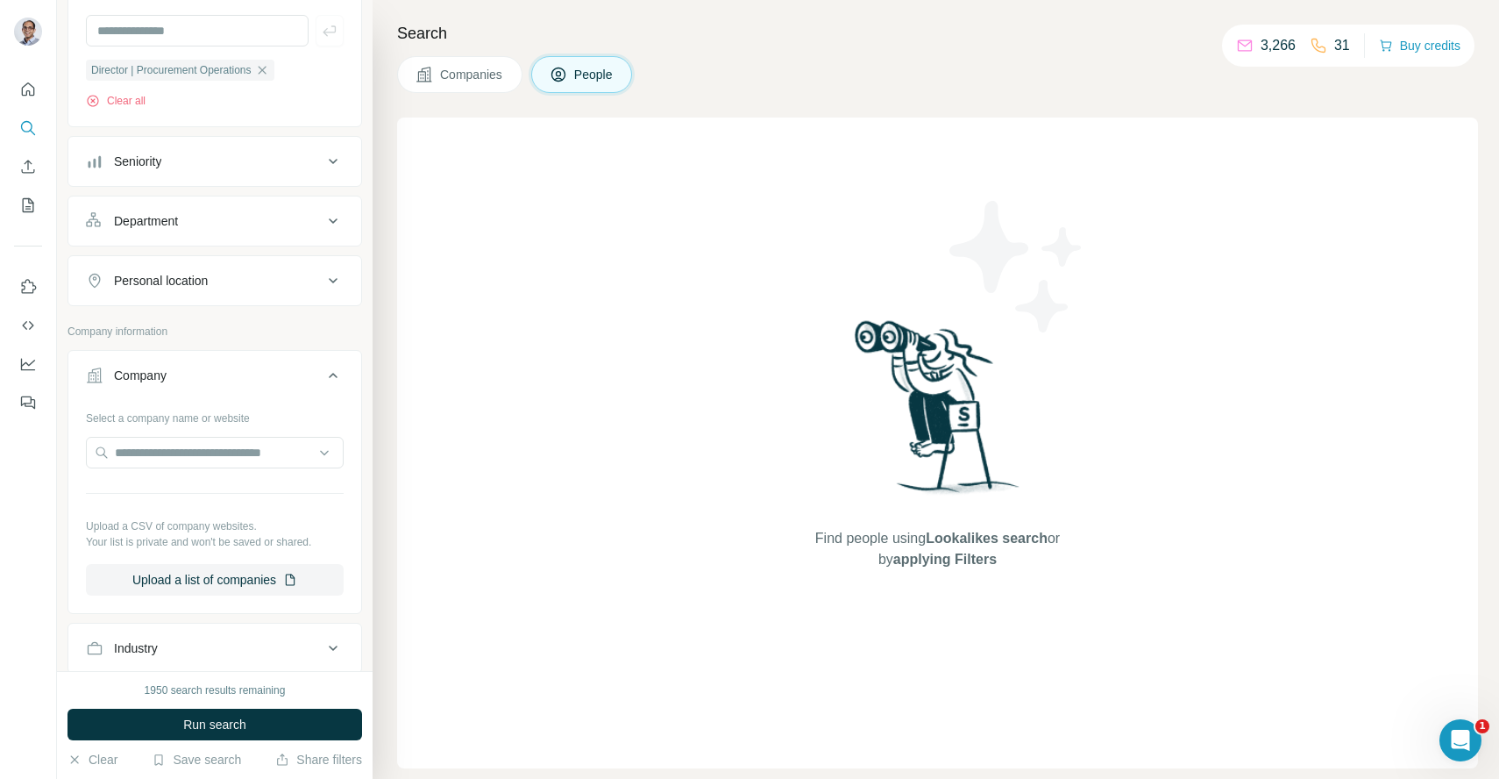
scroll to position [172, 0]
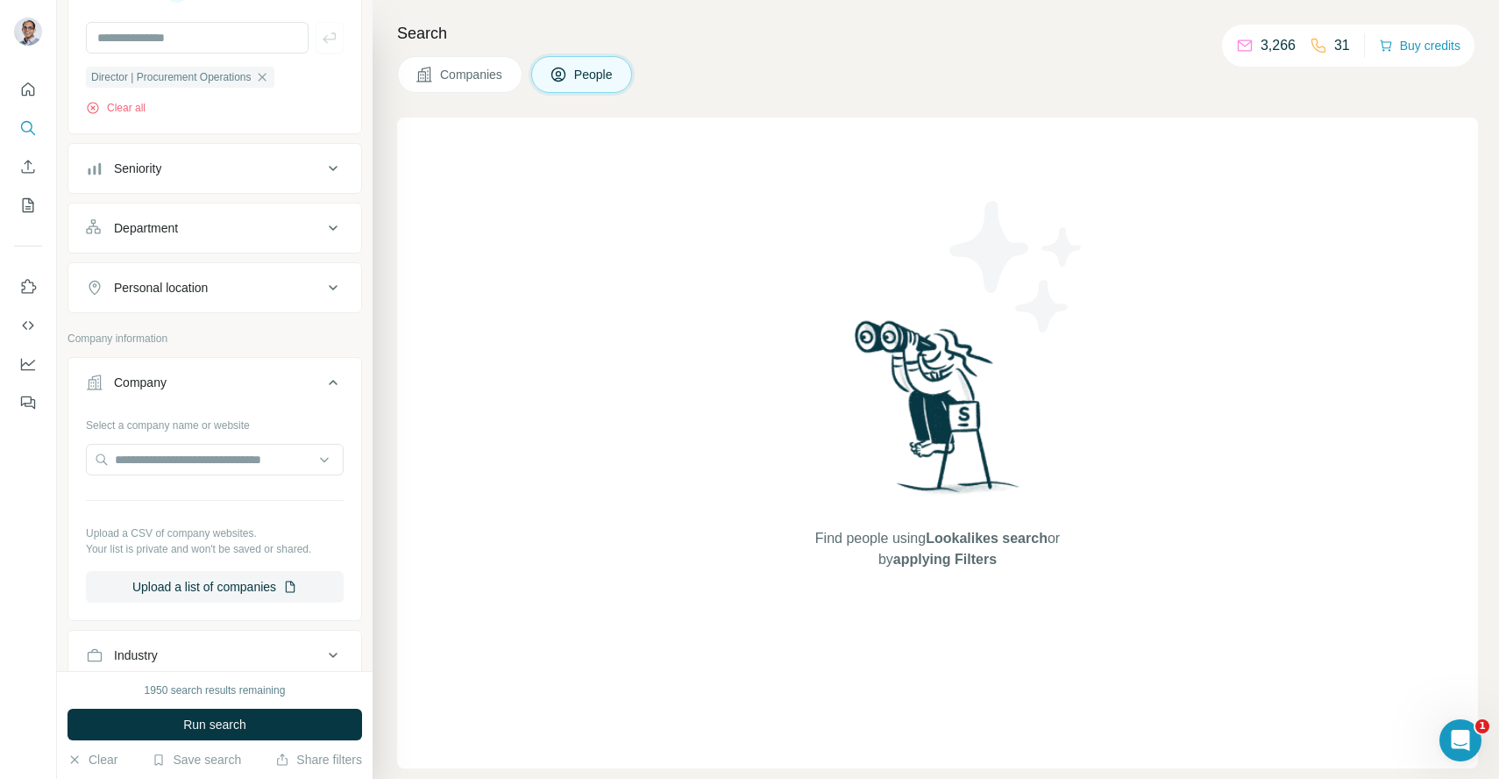
click at [302, 381] on div "Company" at bounding box center [204, 383] width 237 height 18
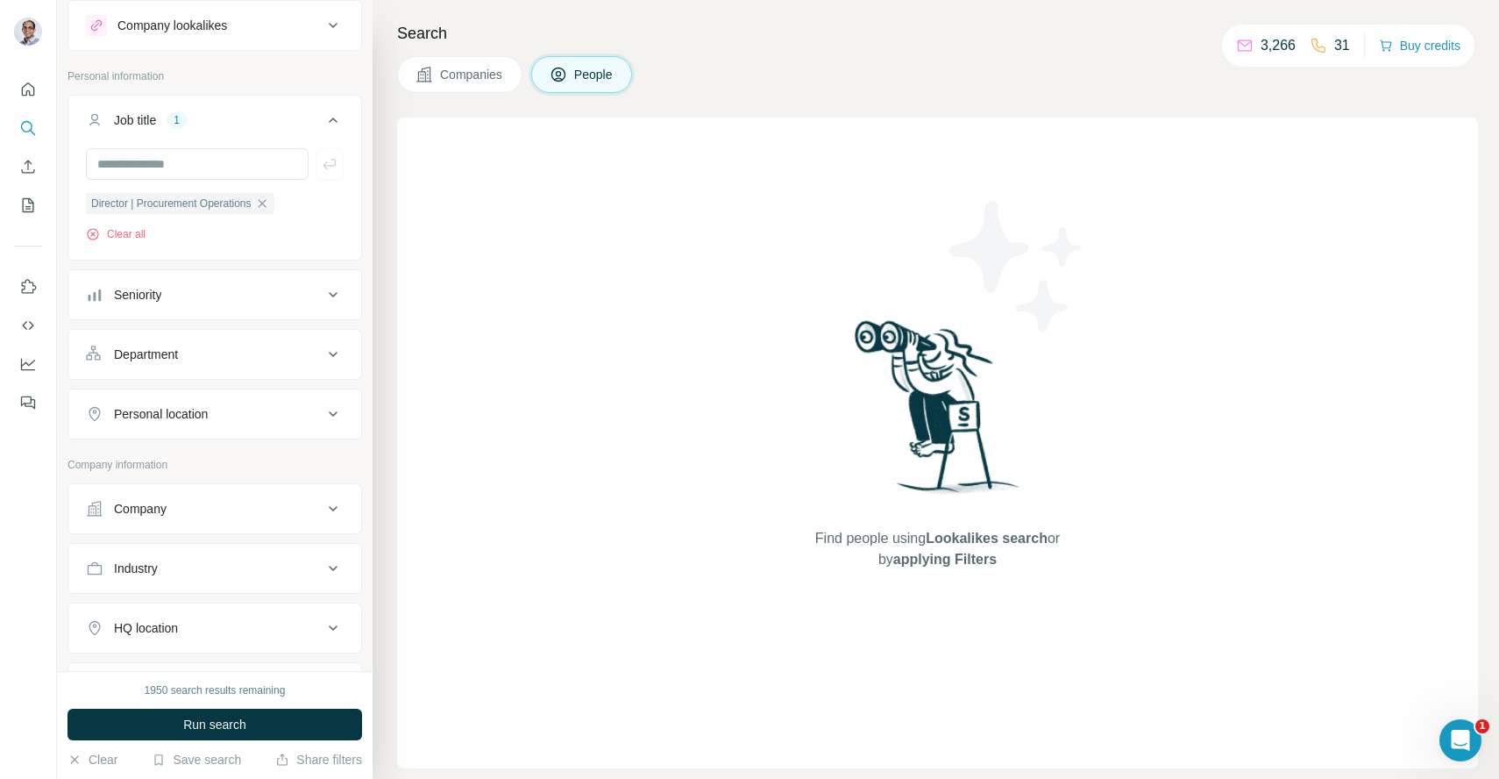
scroll to position [0, 0]
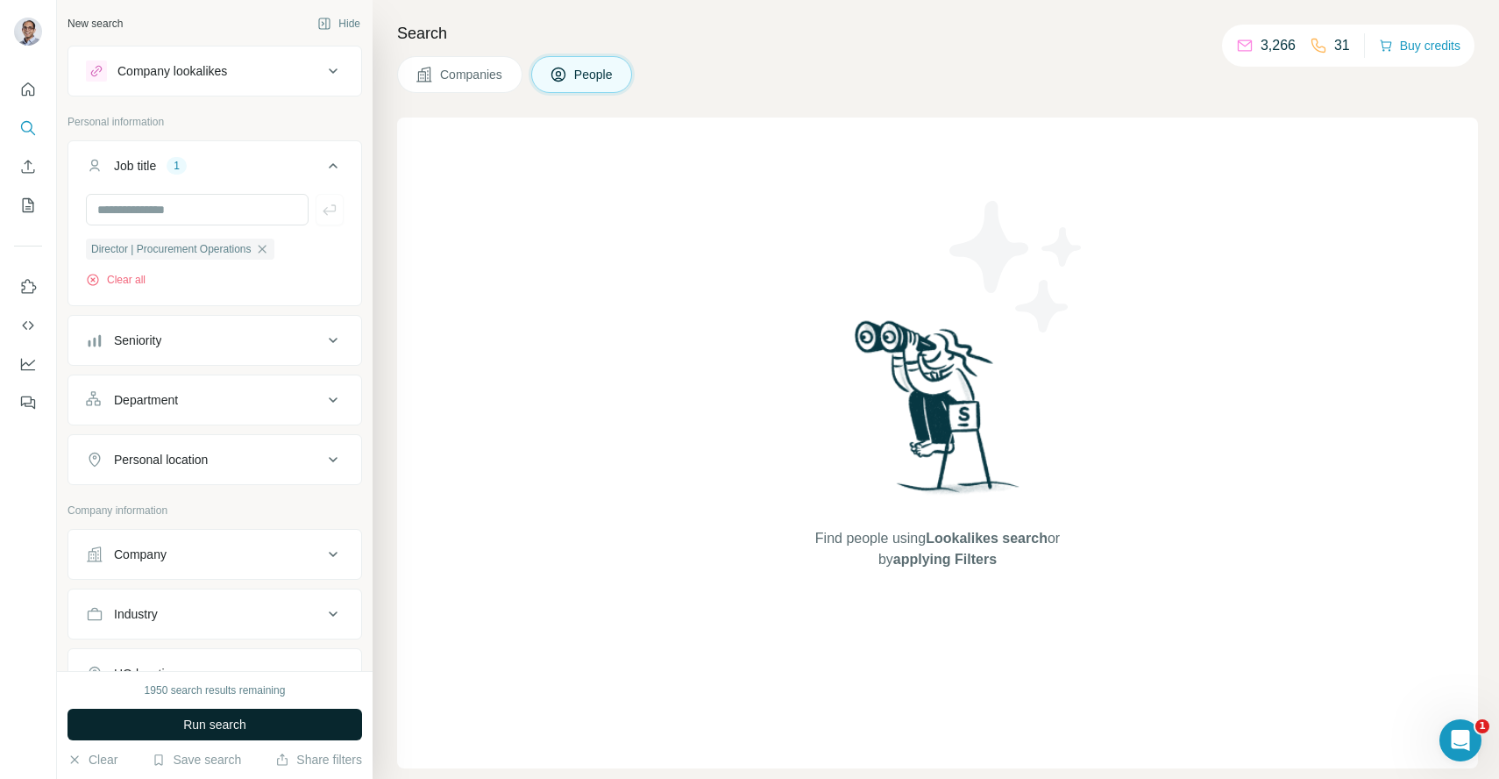
click at [264, 727] on button "Run search" at bounding box center [215, 724] width 295 height 32
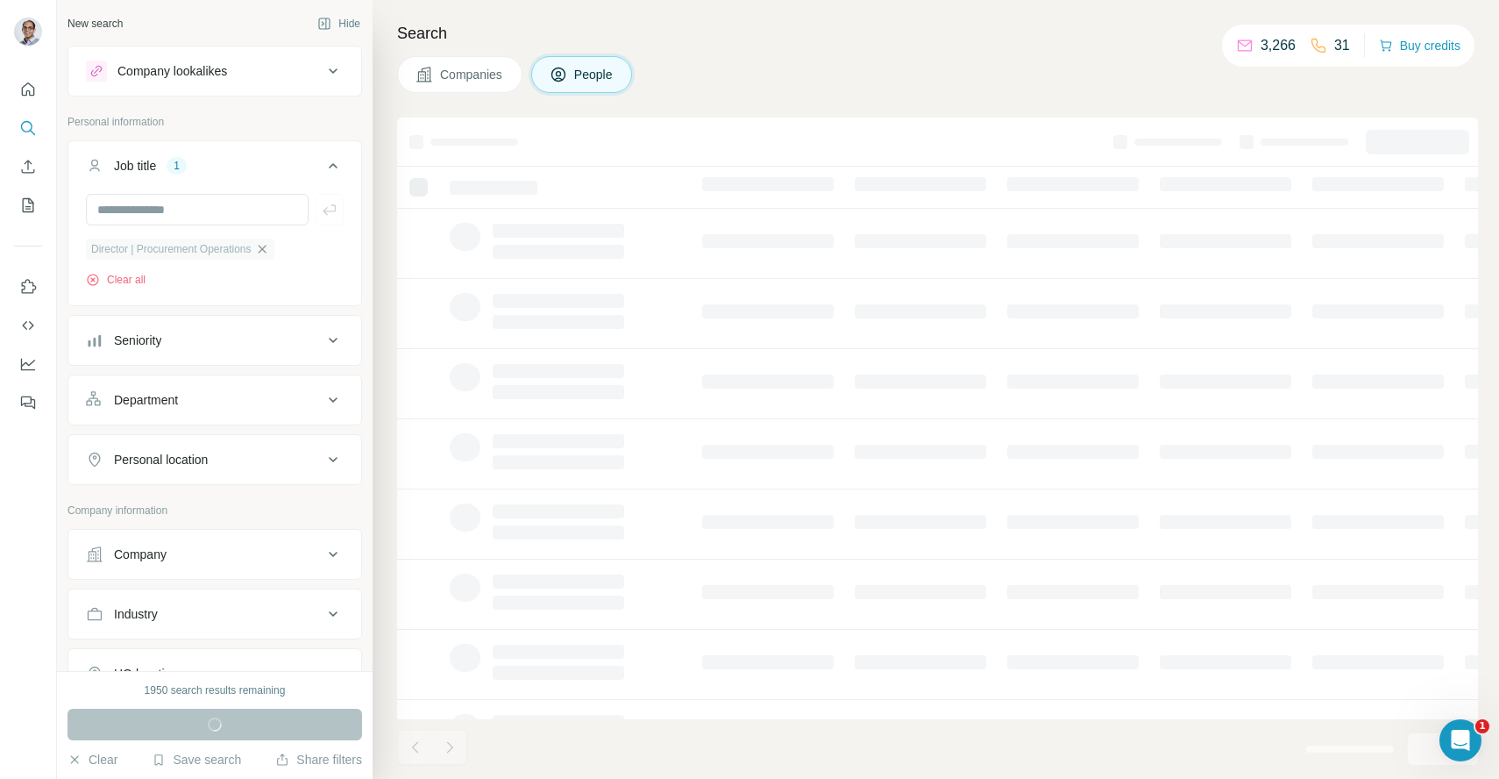
click at [269, 247] on icon "button" at bounding box center [262, 249] width 14 height 14
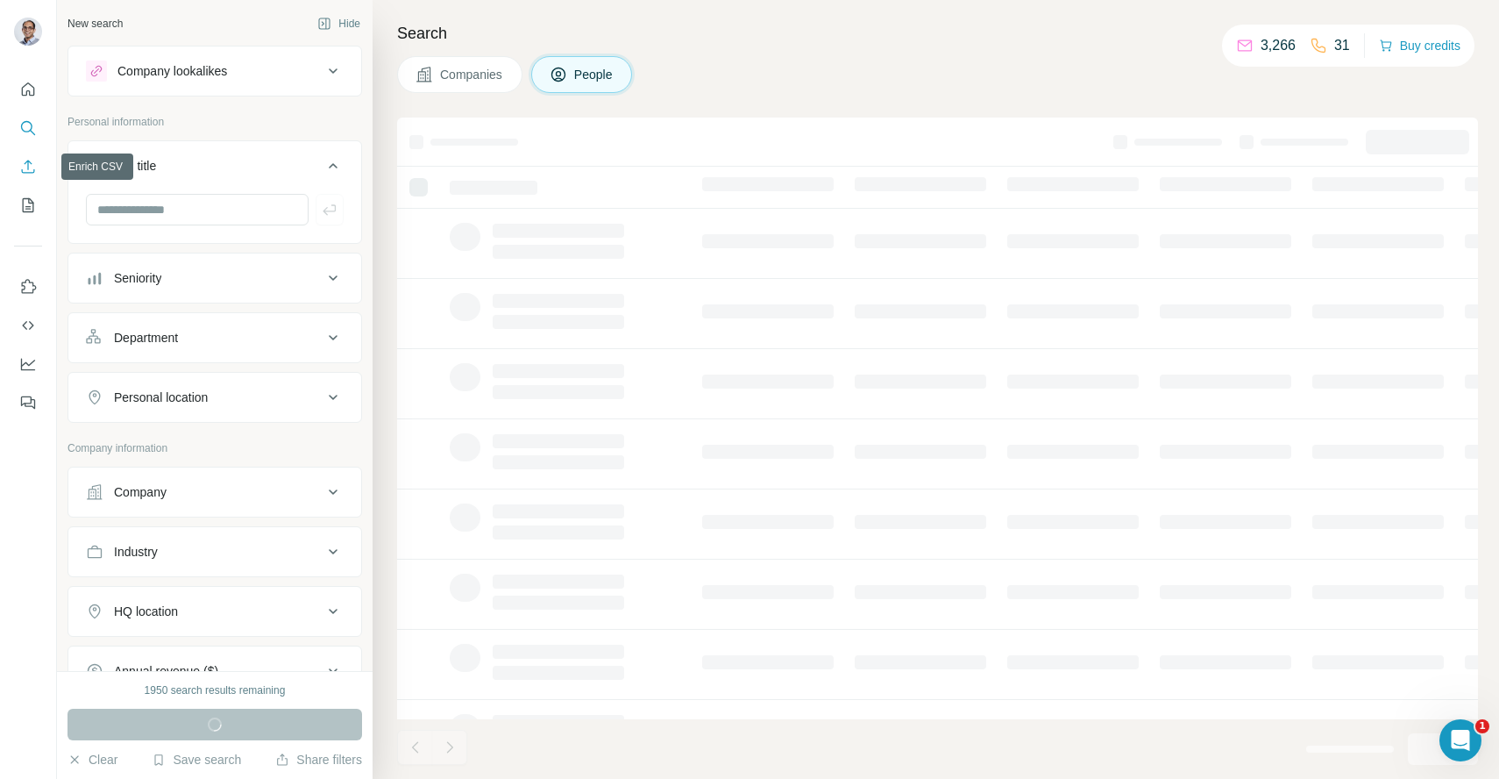
click at [29, 85] on icon "Quick start" at bounding box center [28, 90] width 18 height 18
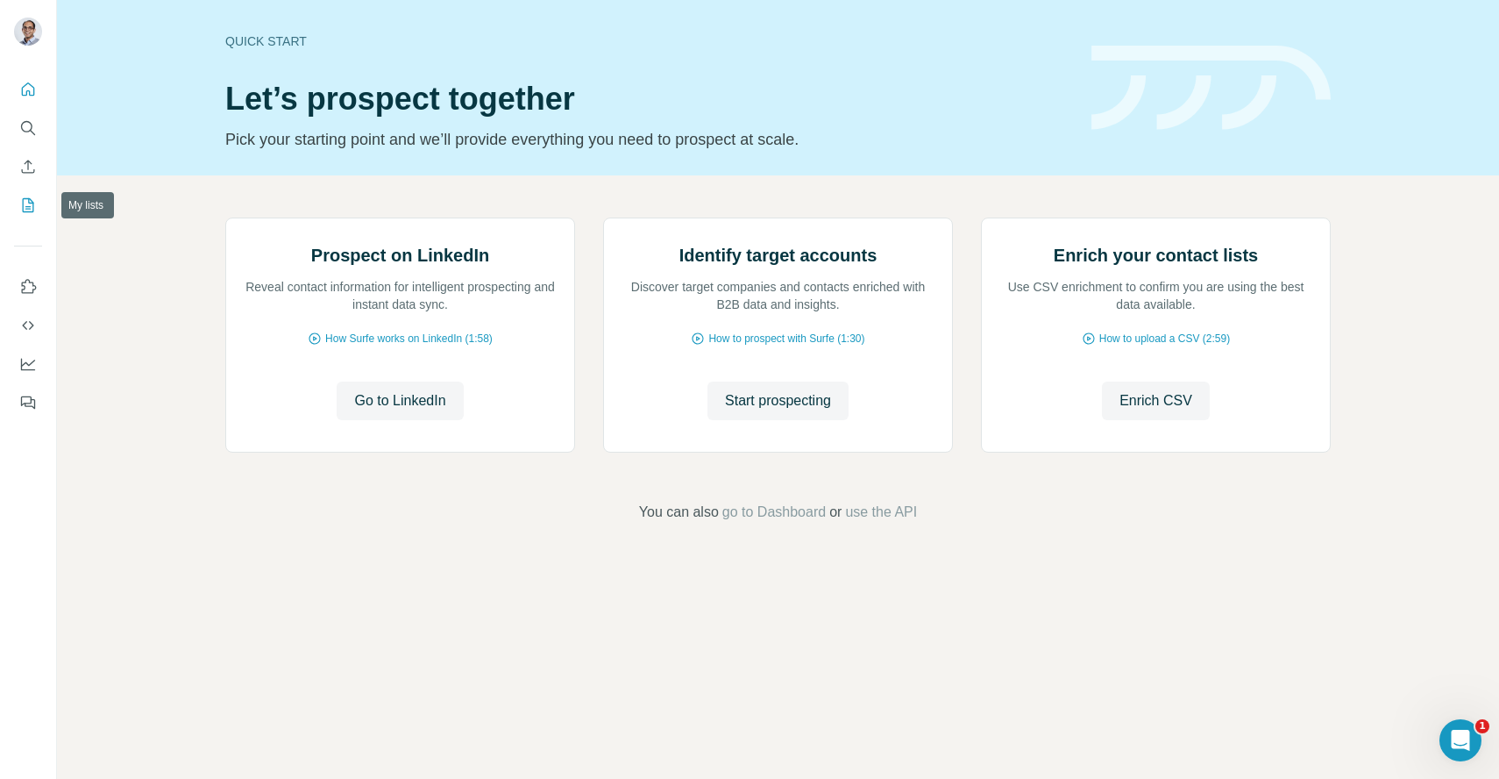
click at [24, 203] on icon "My lists" at bounding box center [28, 205] width 18 height 18
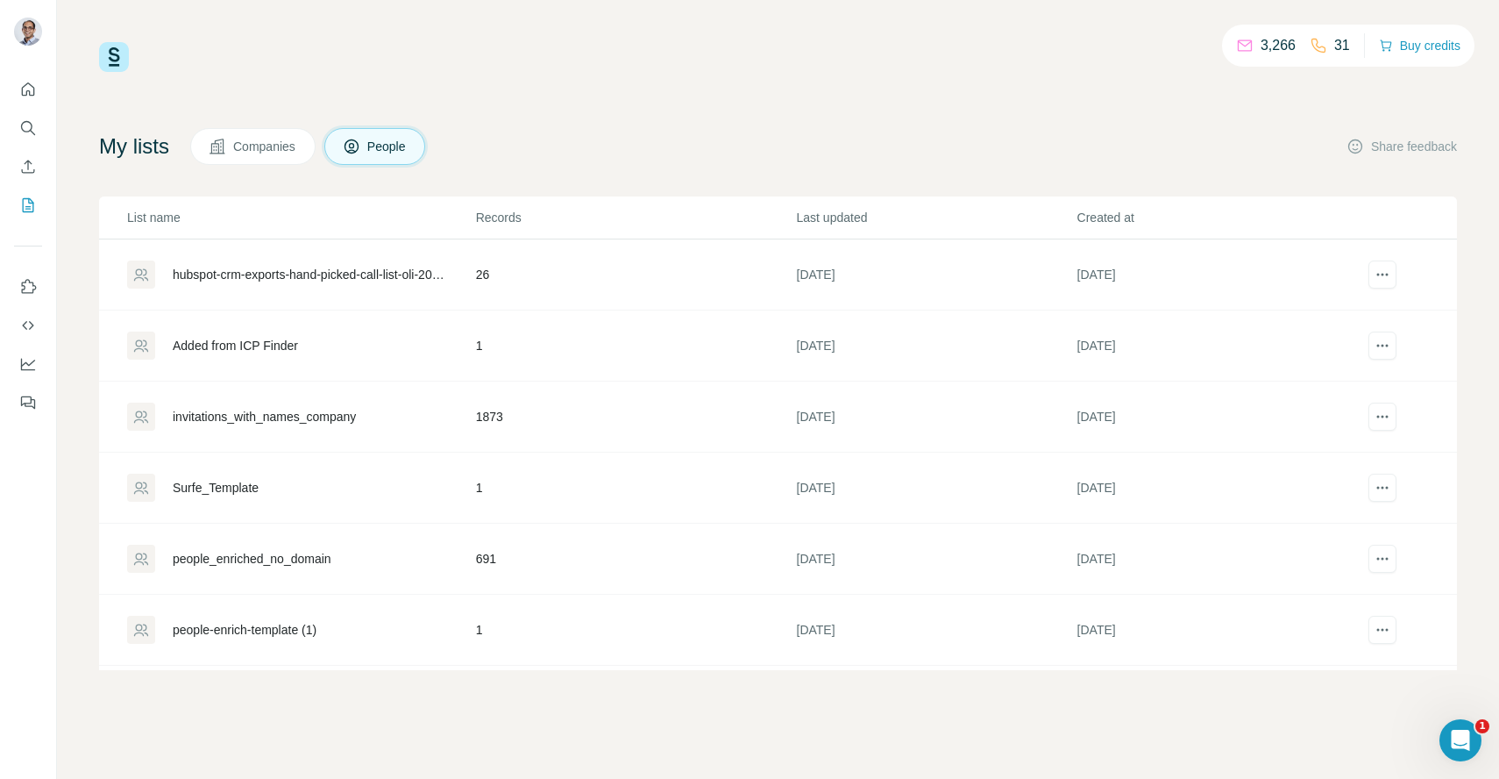
click at [20, 165] on icon "Enrich CSV" at bounding box center [28, 167] width 18 height 18
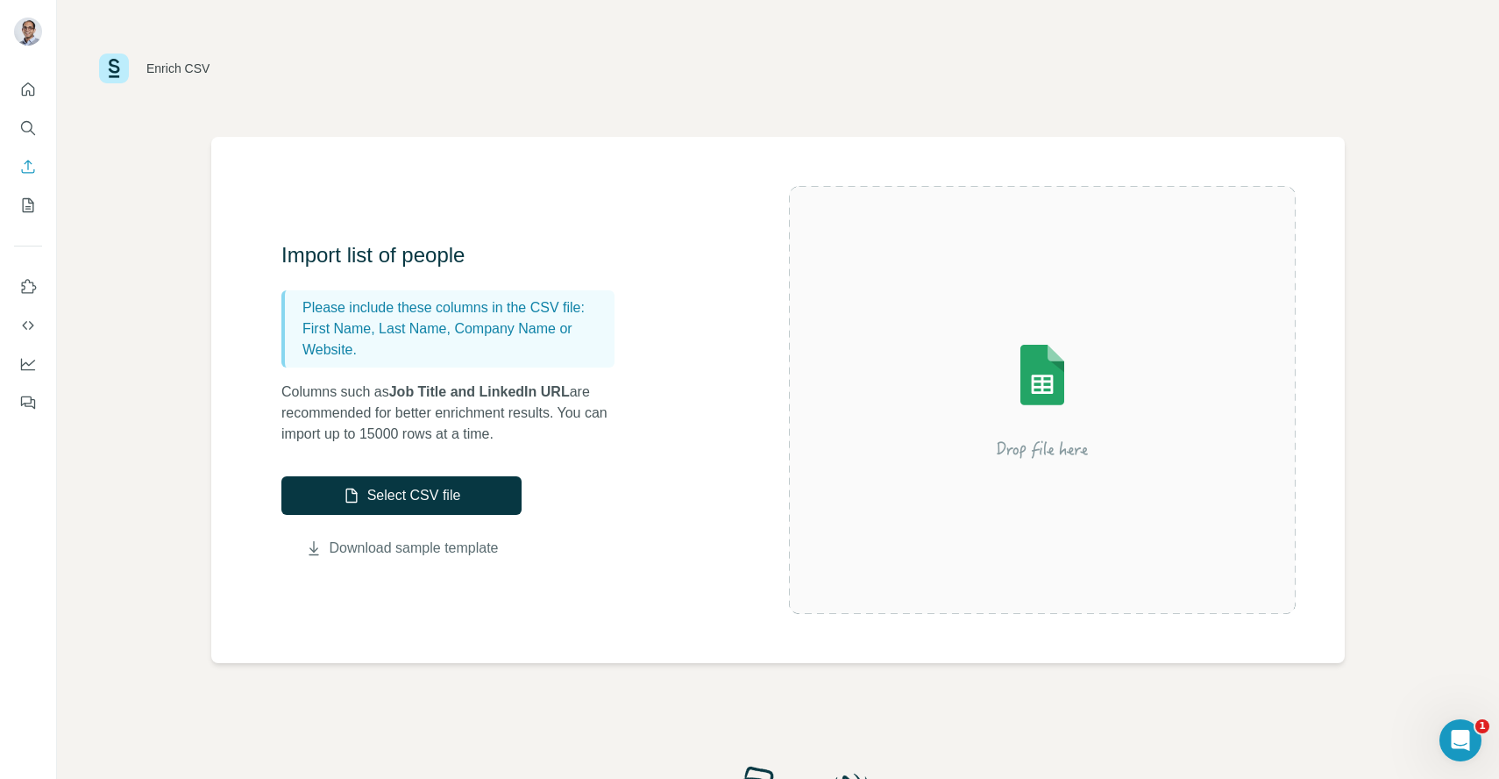
click at [411, 543] on link "Download sample template" at bounding box center [414, 548] width 169 height 21
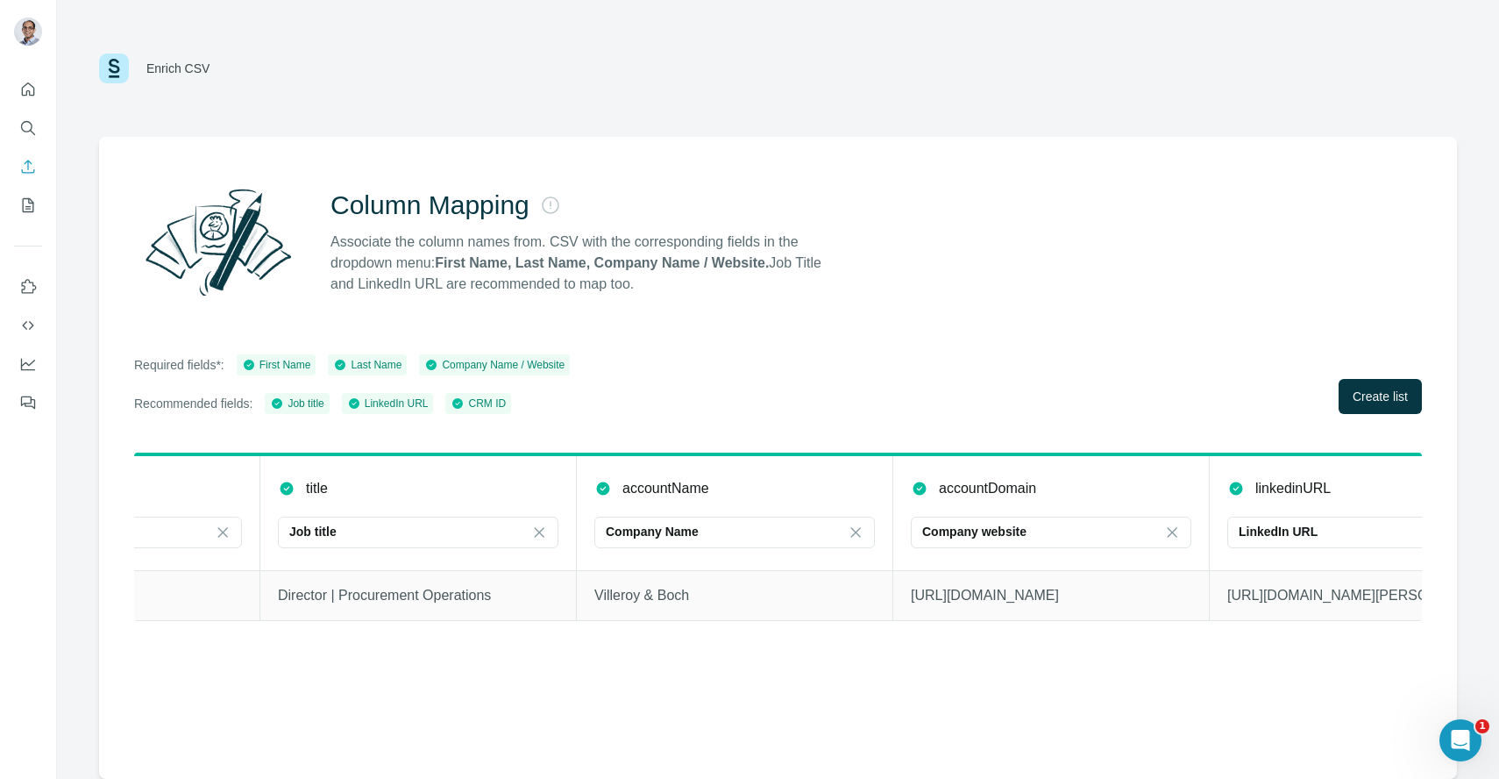
scroll to position [0, 929]
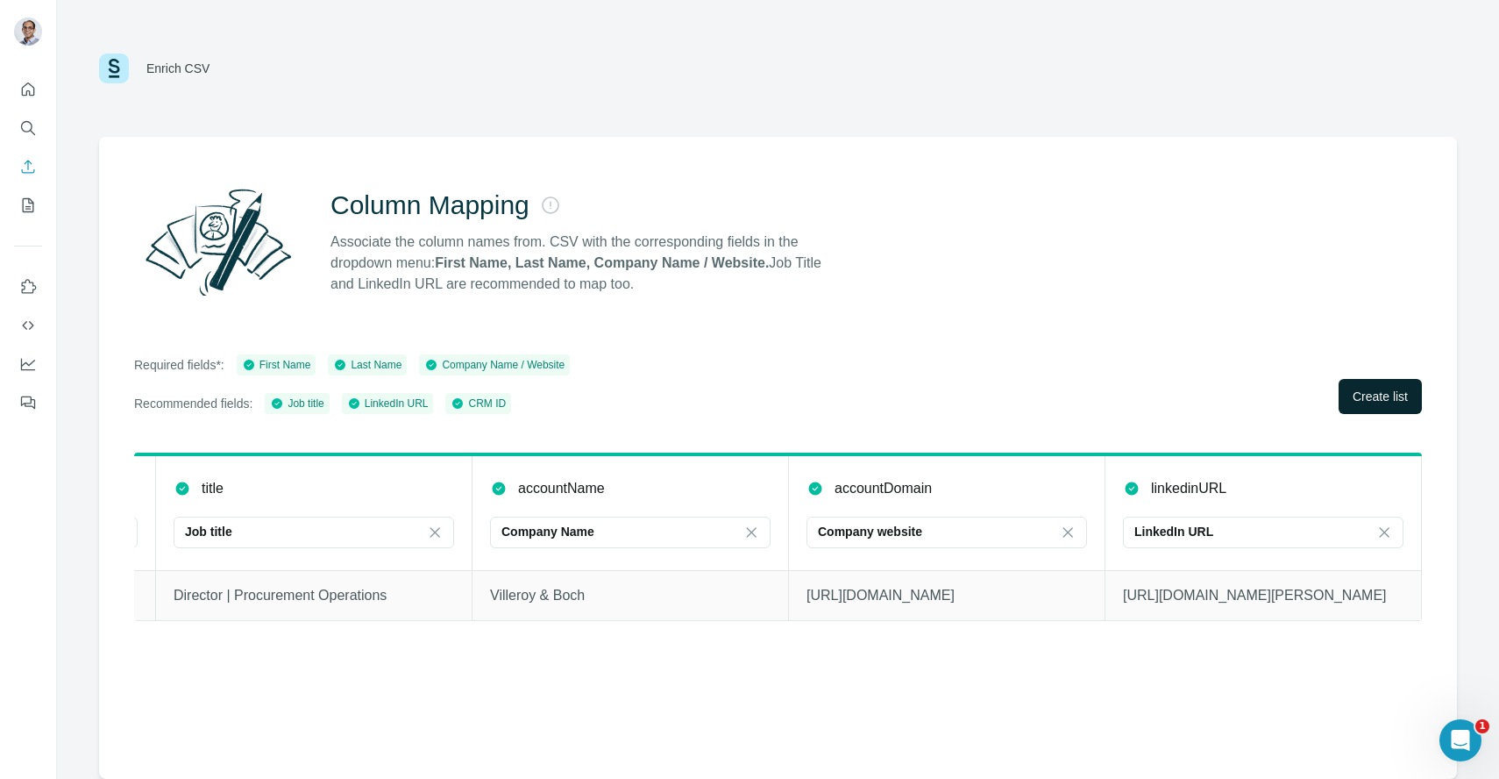
click at [1346, 388] on button "Create list" at bounding box center [1380, 396] width 83 height 35
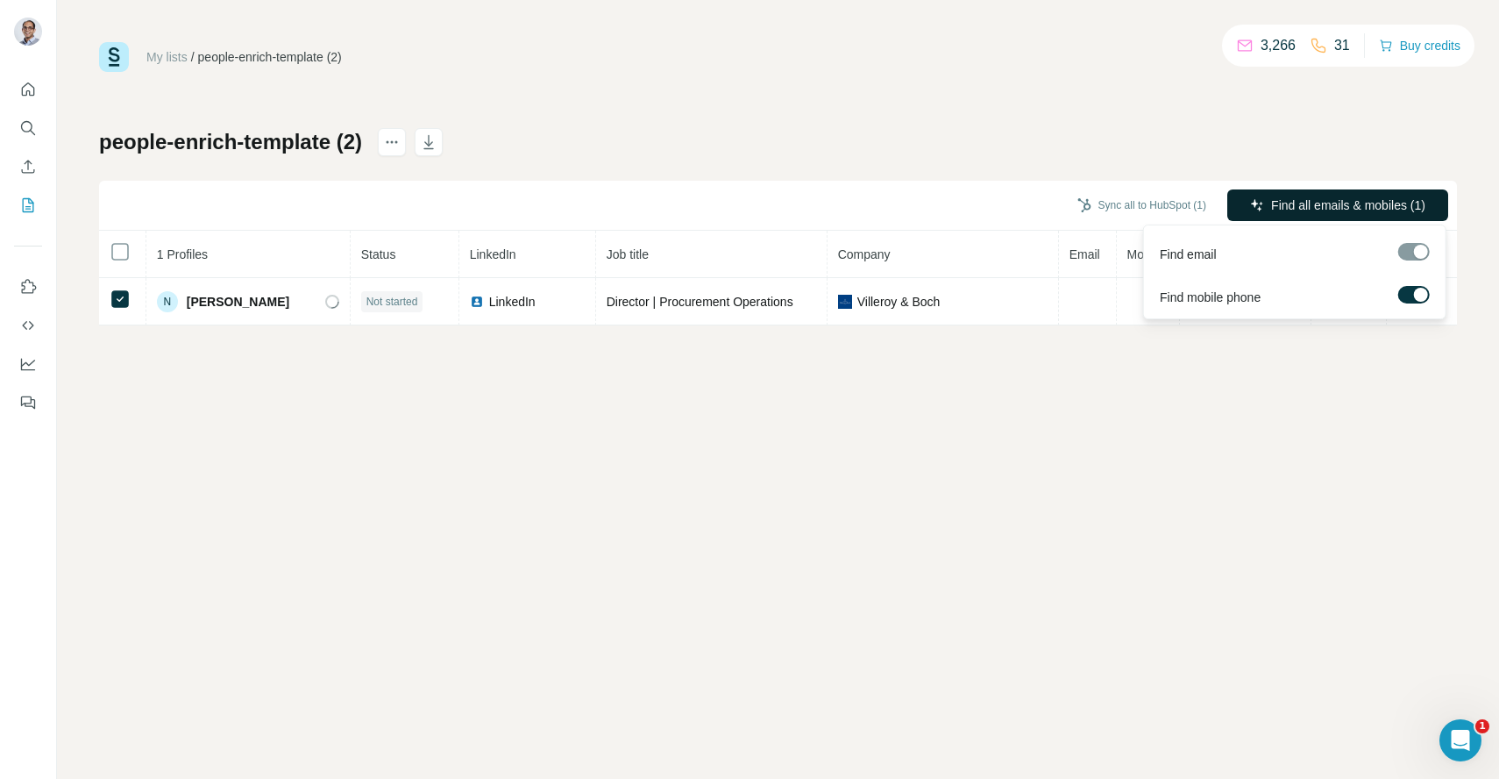
click at [1345, 209] on span "Find all emails & mobiles (1)" at bounding box center [1348, 205] width 154 height 18
